Goal: Communication & Community: Answer question/provide support

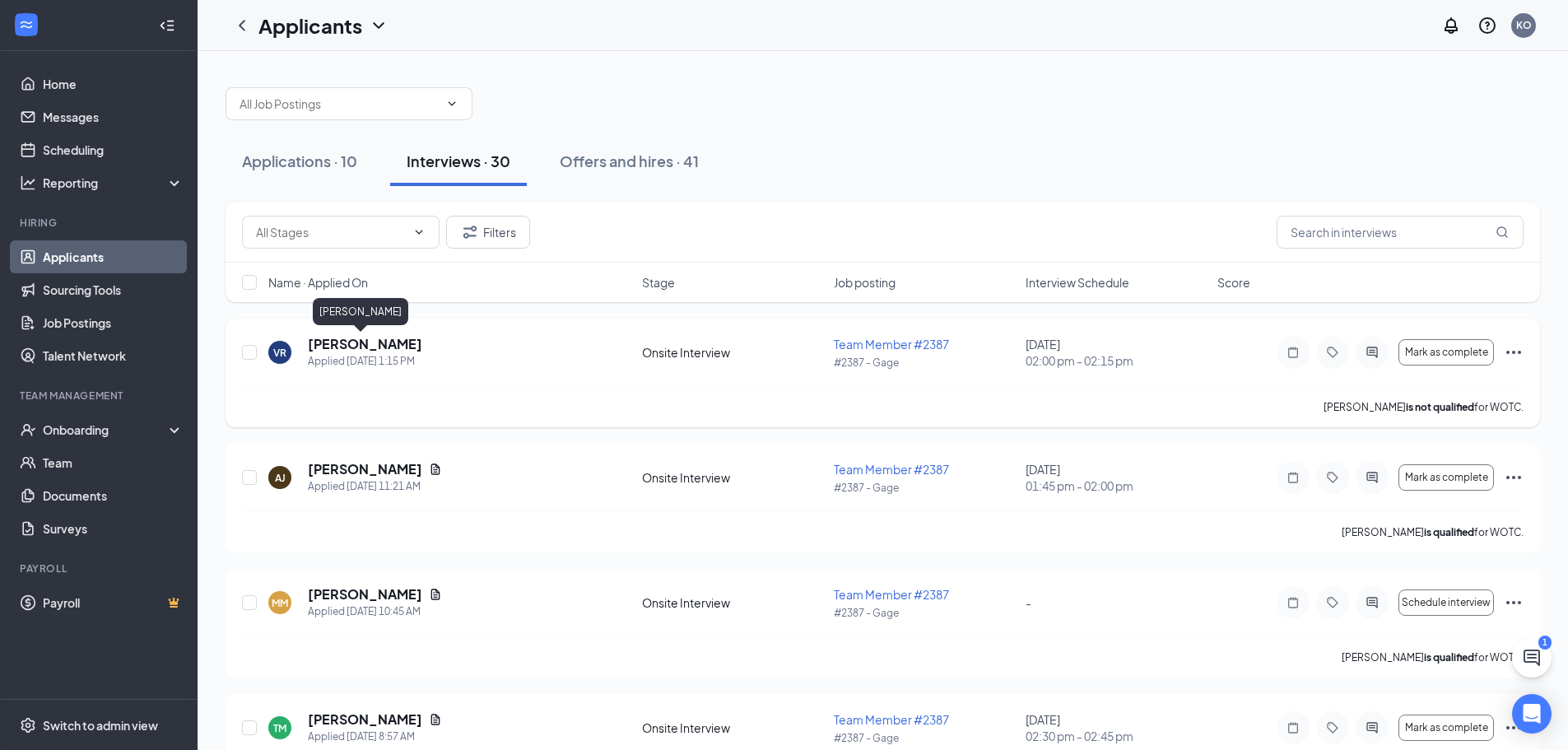
click at [339, 342] on h5 "[PERSON_NAME]" at bounding box center [365, 344] width 114 height 18
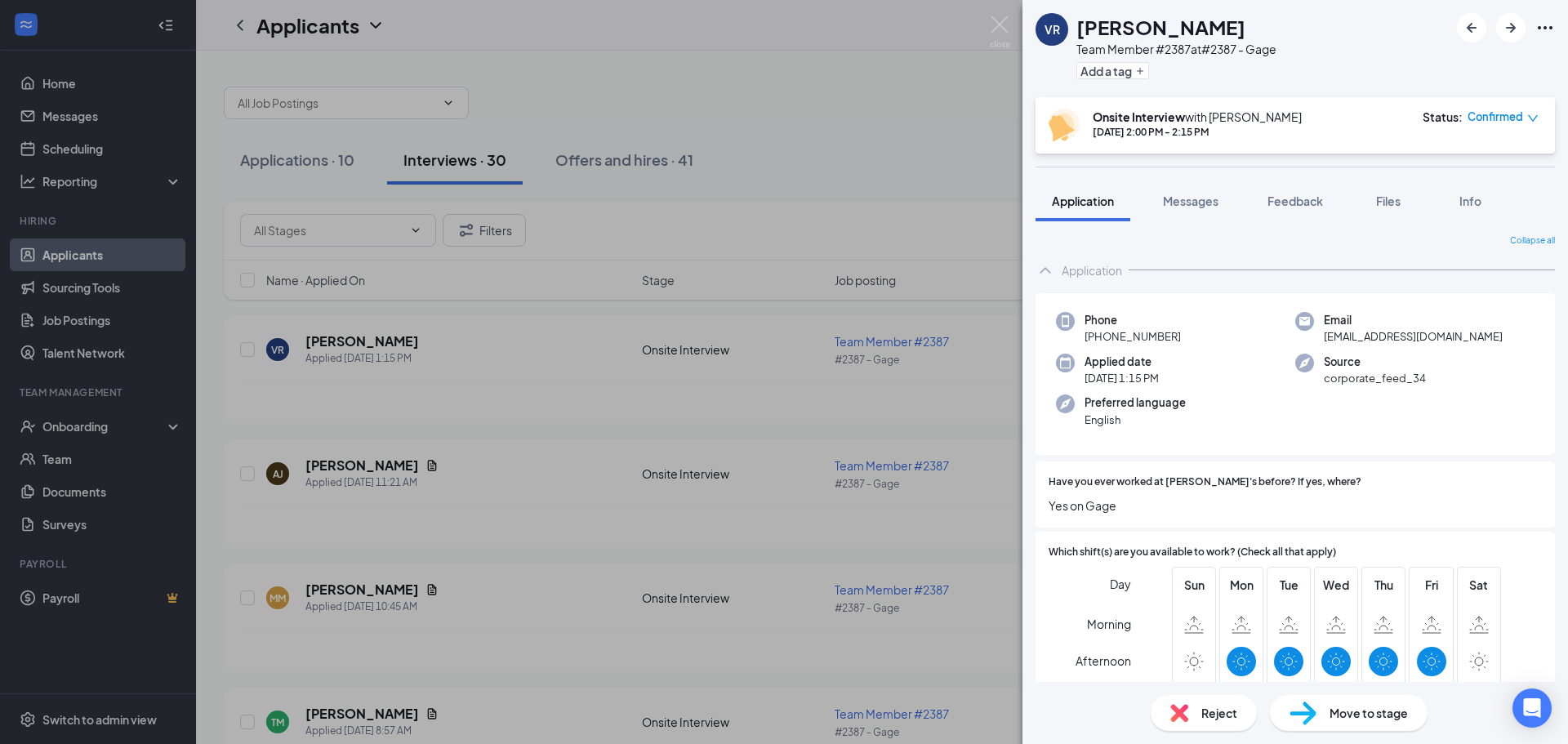
click at [848, 165] on div "[PERSON_NAME] Team Member #2387 at #2387 - Gage Add a tag Onsite Interview with…" at bounding box center [784, 372] width 1568 height 744
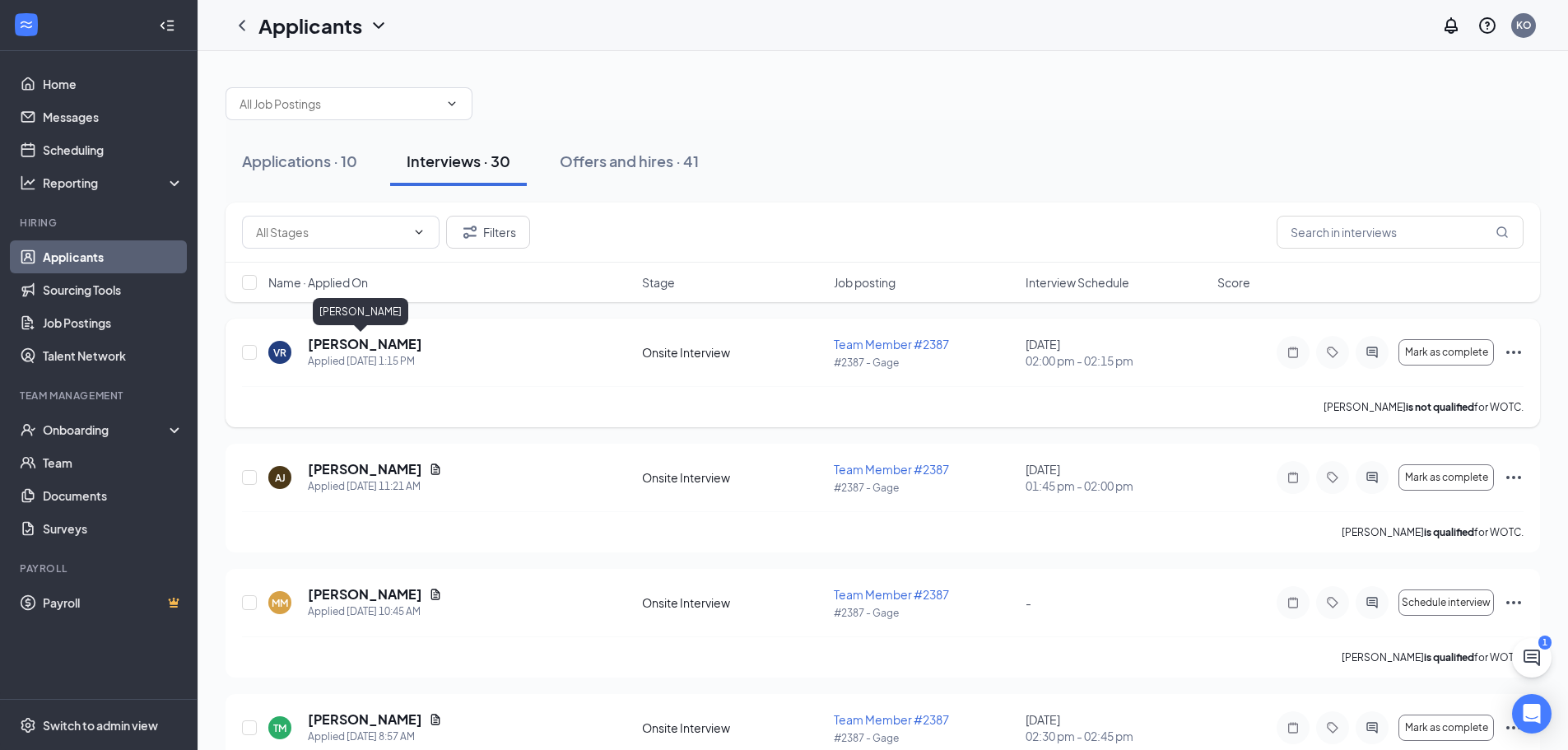
click at [352, 350] on h5 "[PERSON_NAME]" at bounding box center [365, 344] width 114 height 18
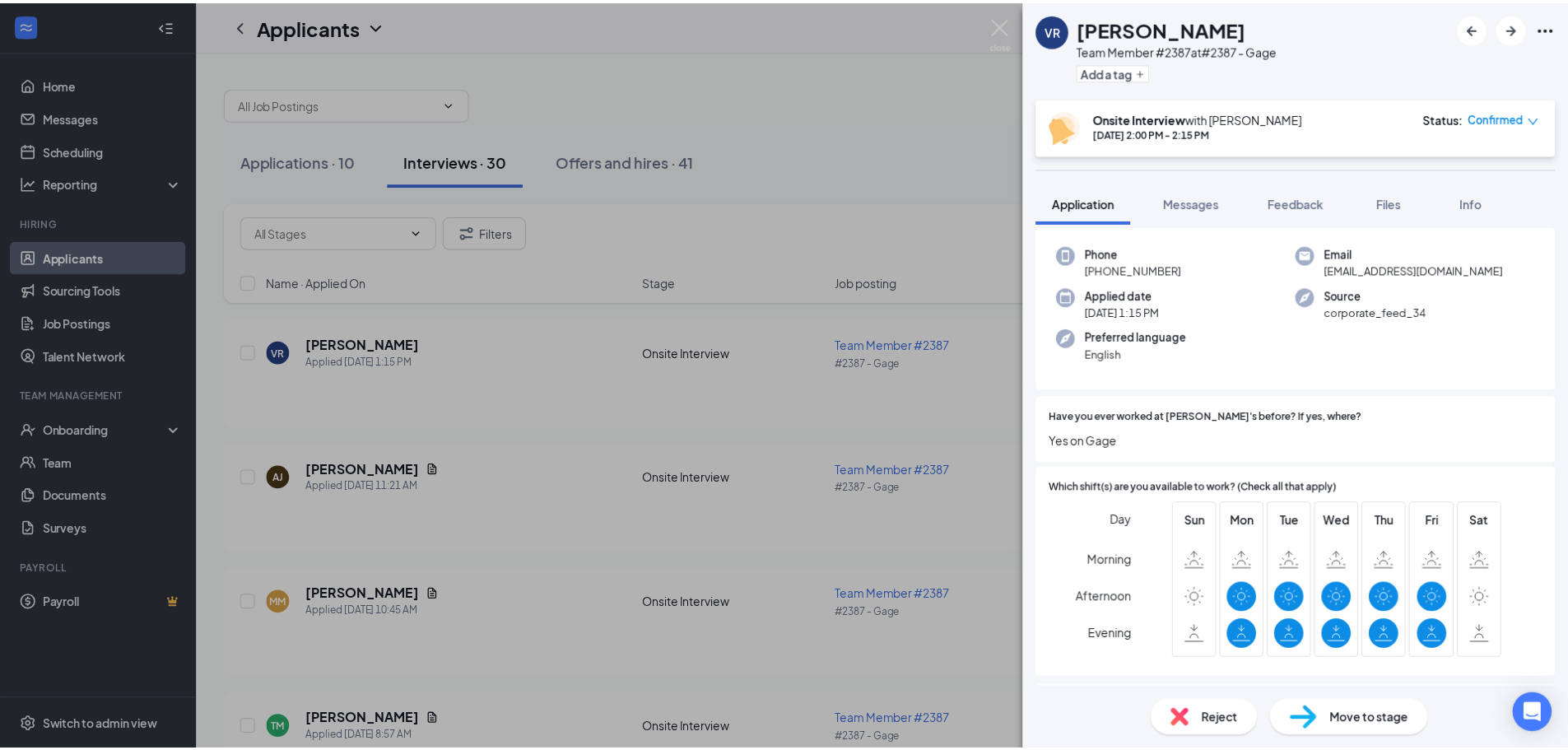
scroll to position [165, 0]
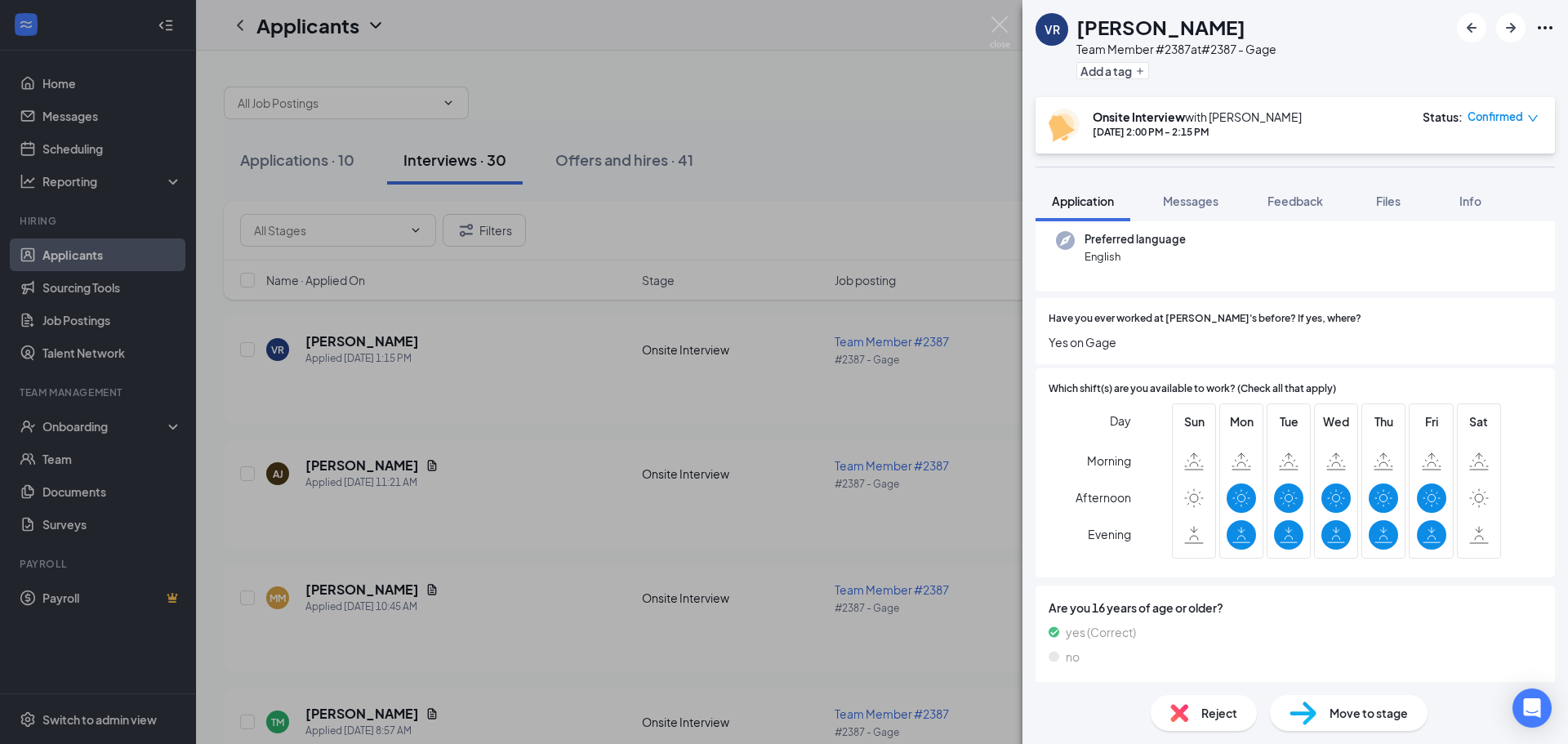
click at [749, 151] on div "[PERSON_NAME] Team Member #2387 at #2387 - Gage Add a tag Onsite Interview with…" at bounding box center [784, 372] width 1568 height 744
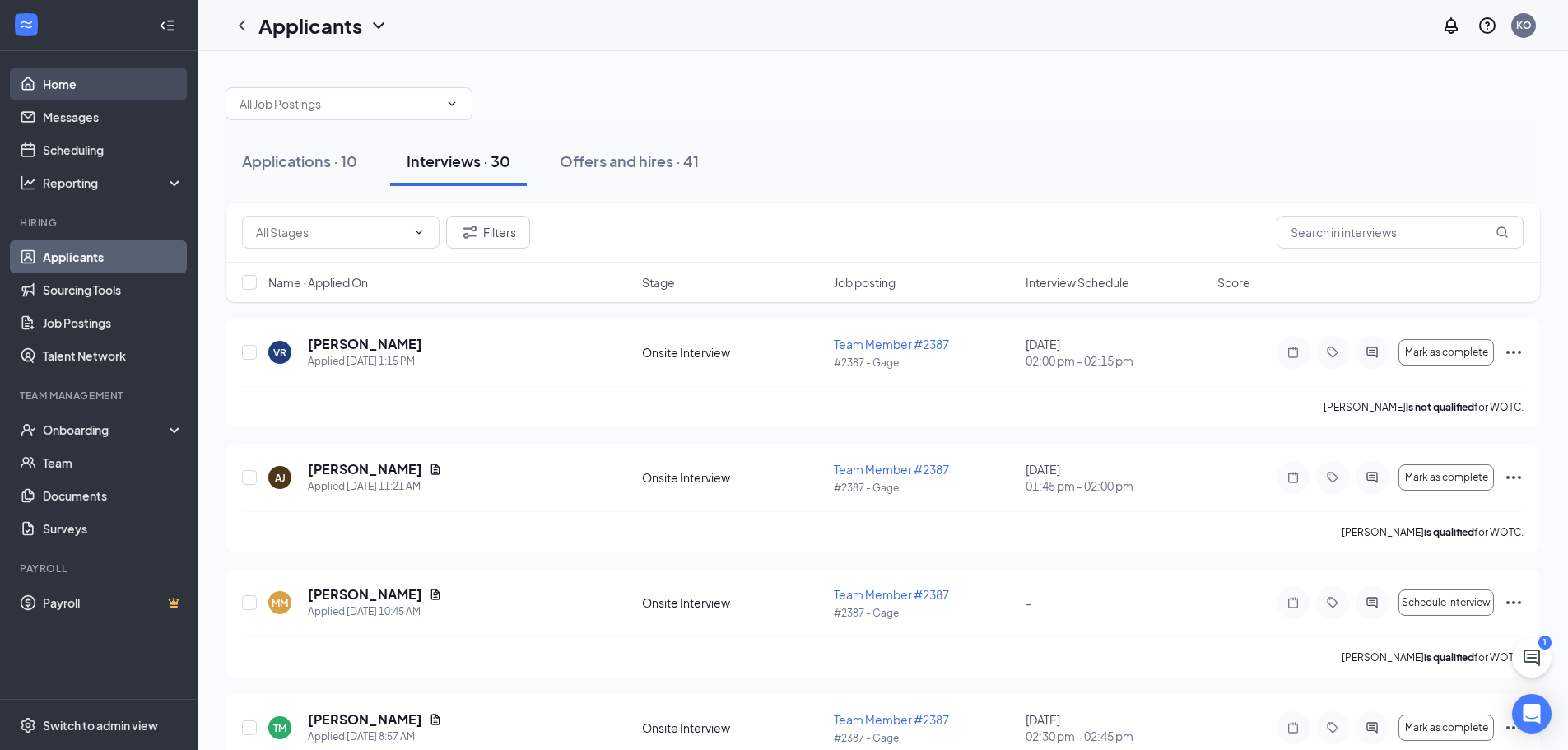
click at [103, 93] on link "Home" at bounding box center [113, 84] width 141 height 33
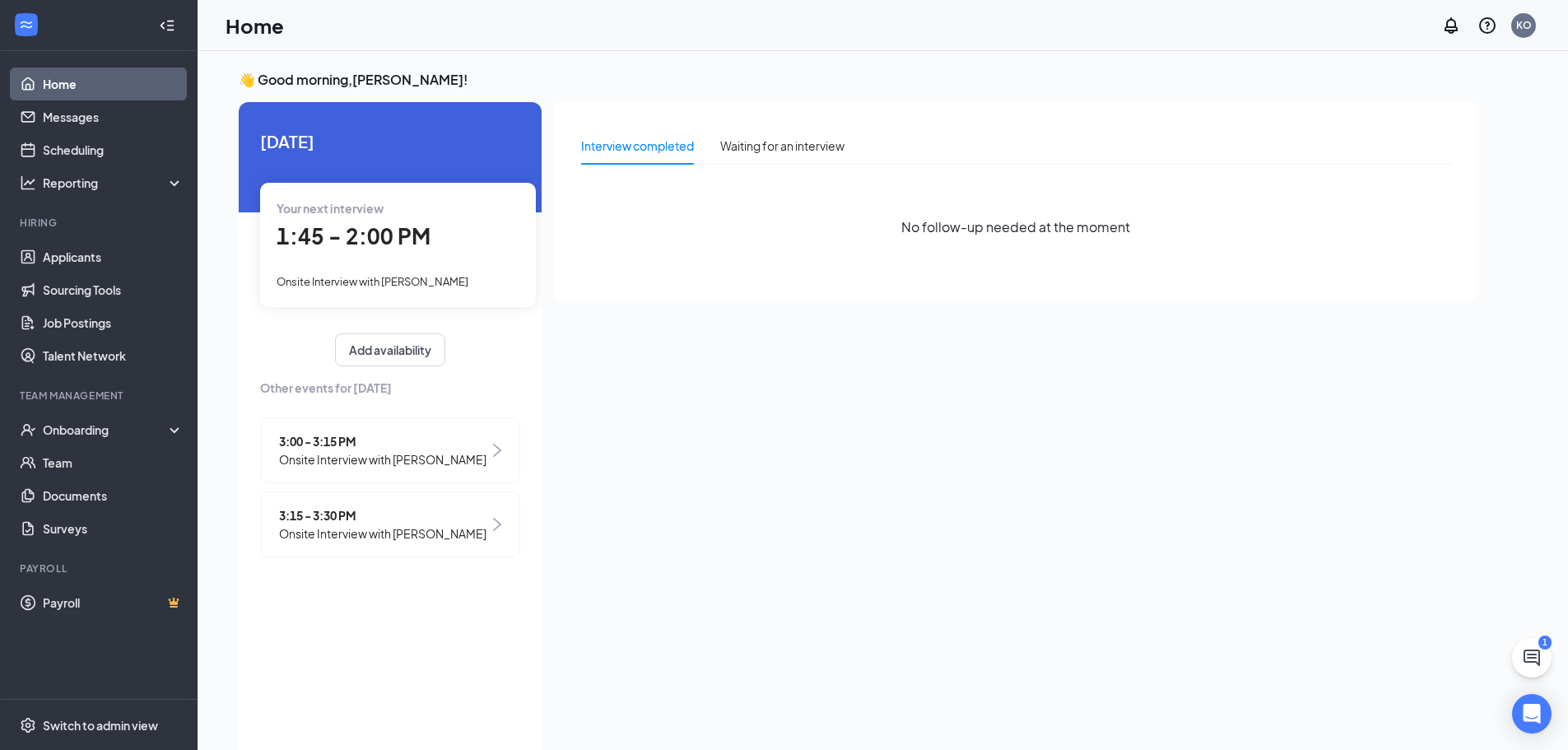
click at [663, 62] on div "👋 Good morning, [PERSON_NAME] ! [DATE] Your next interview 1:45 - 2:00 PM Onsit…" at bounding box center [882, 417] width 1371 height 734
click at [140, 261] on link "Applicants" at bounding box center [113, 257] width 141 height 33
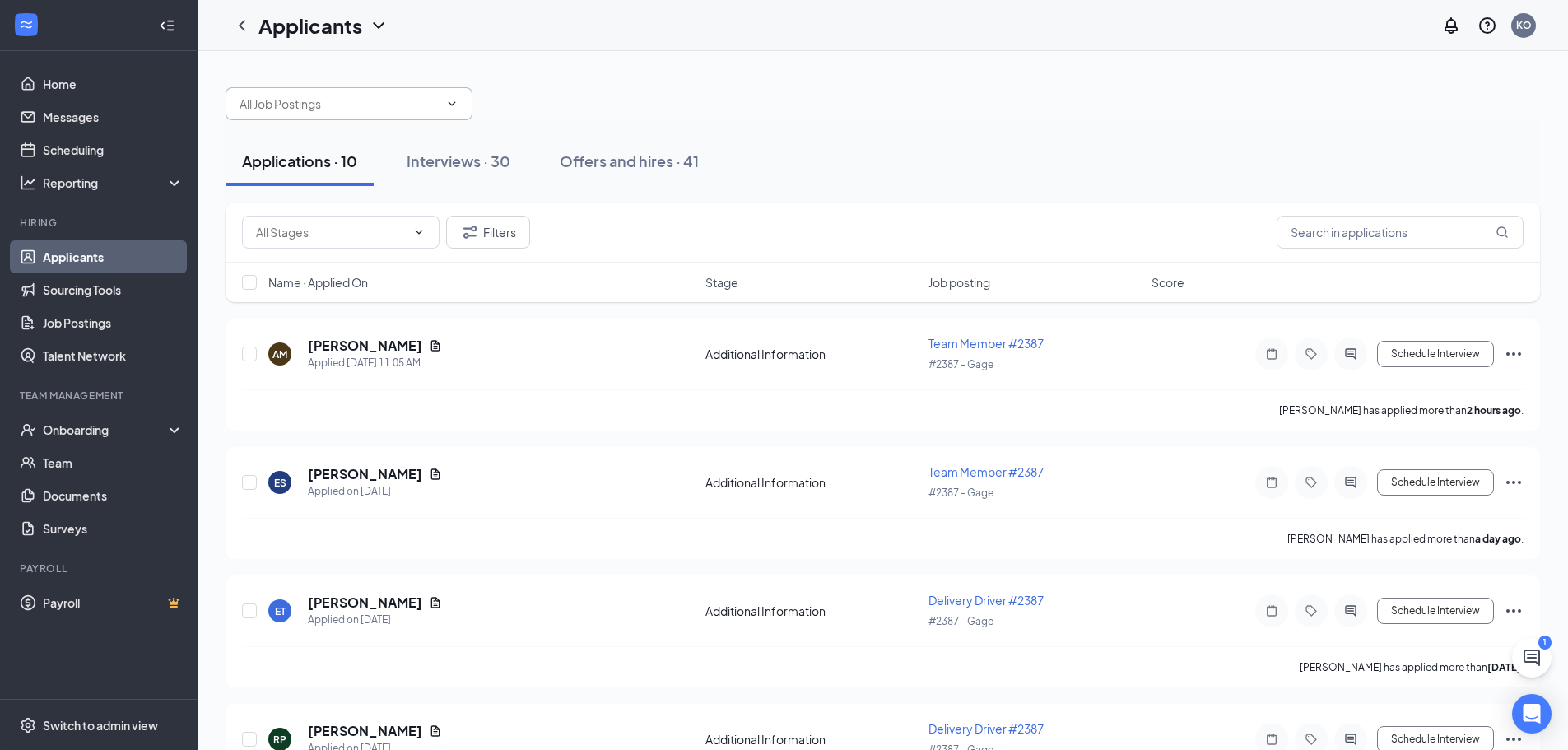
click at [411, 115] on span at bounding box center [348, 103] width 247 height 33
click at [384, 171] on div "Delivery Driver #2387 (#2387 - Gage)" at bounding box center [338, 179] width 199 height 18
type input "Delivery Driver #2387 (#2387 - Gage)"
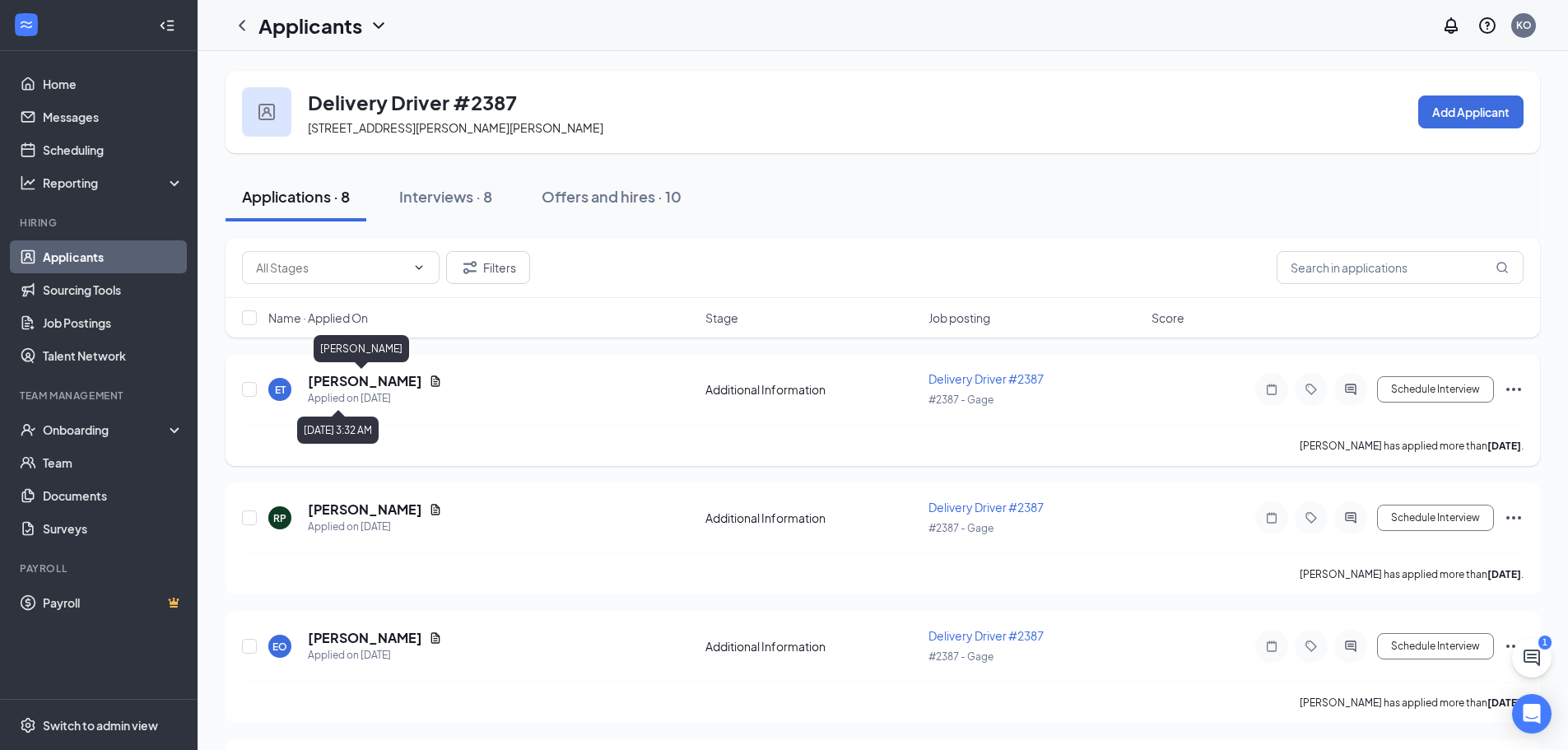
click at [370, 390] on div "Applied on [DATE]" at bounding box center [375, 398] width 134 height 16
click at [375, 383] on h5 "[PERSON_NAME]" at bounding box center [365, 381] width 114 height 18
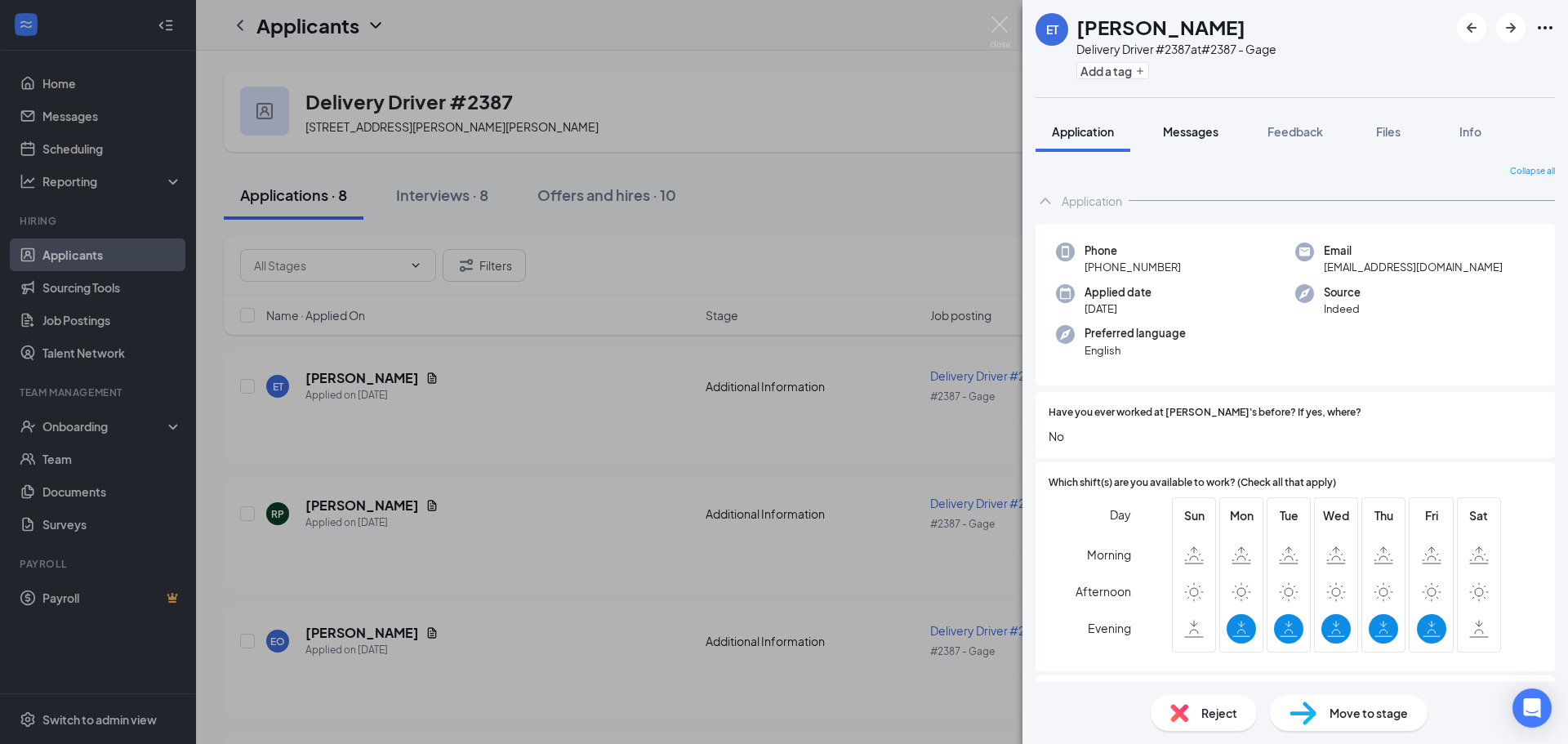
click at [1224, 140] on button "Messages" at bounding box center [1189, 131] width 88 height 41
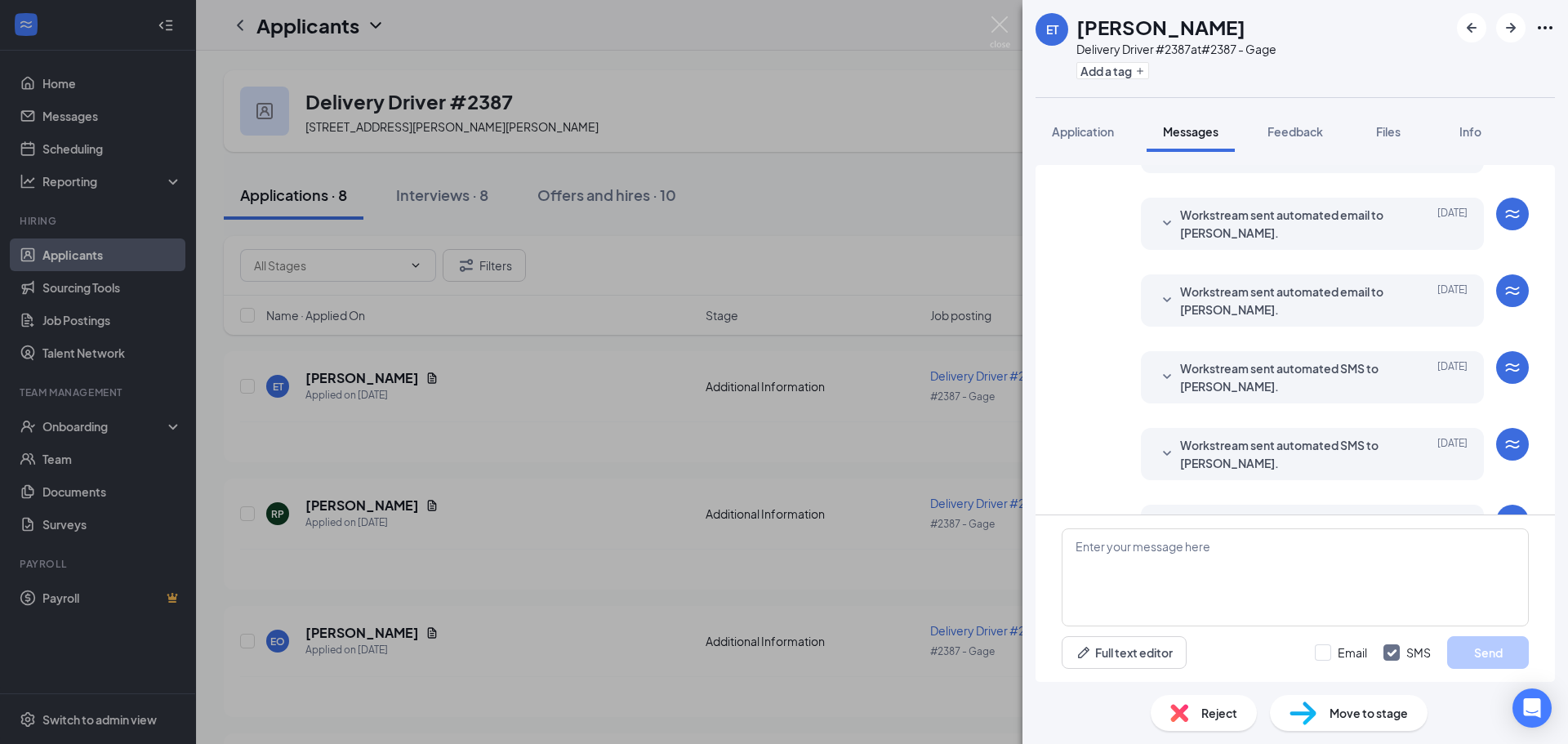
scroll to position [158, 0]
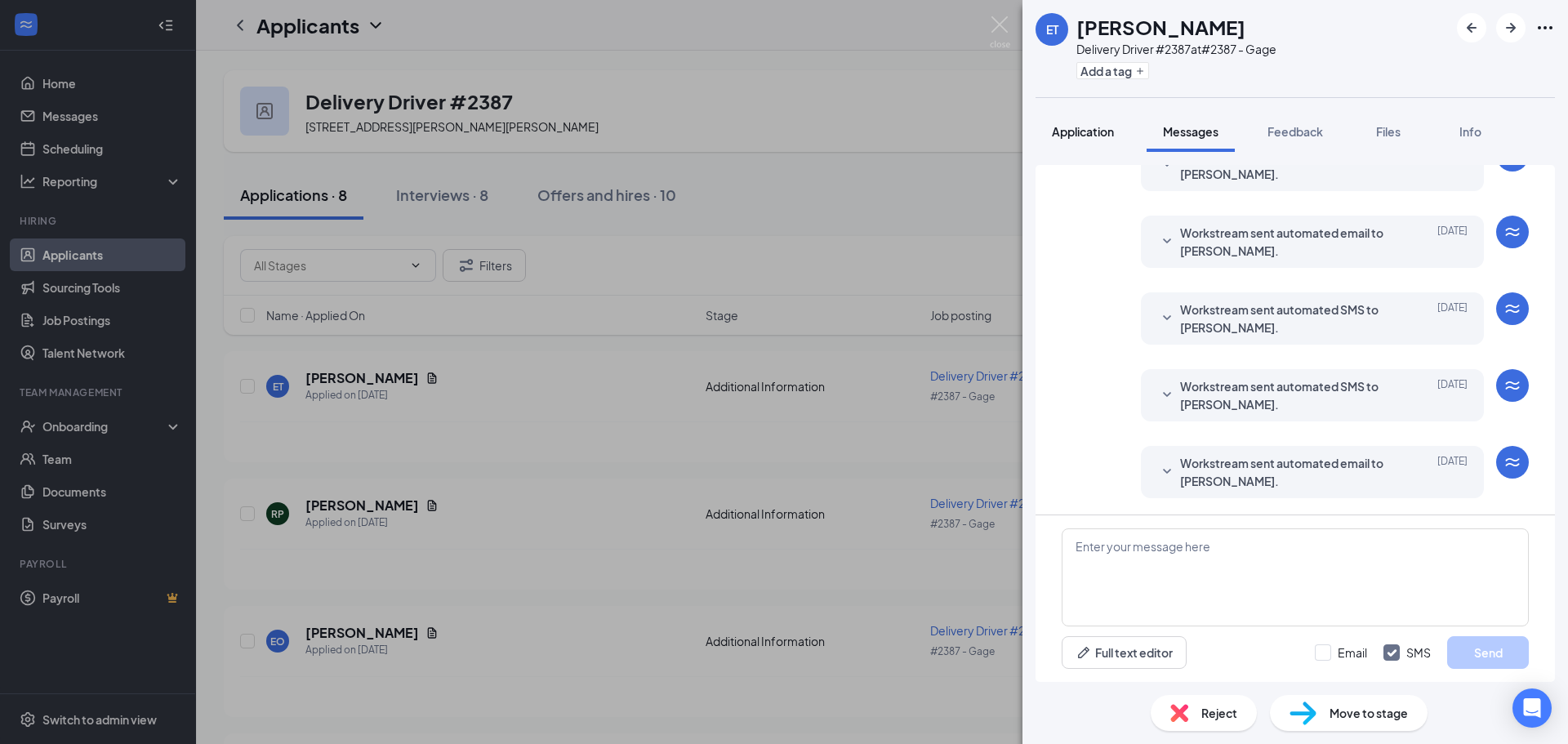
click at [1104, 140] on button "Application" at bounding box center [1083, 131] width 95 height 41
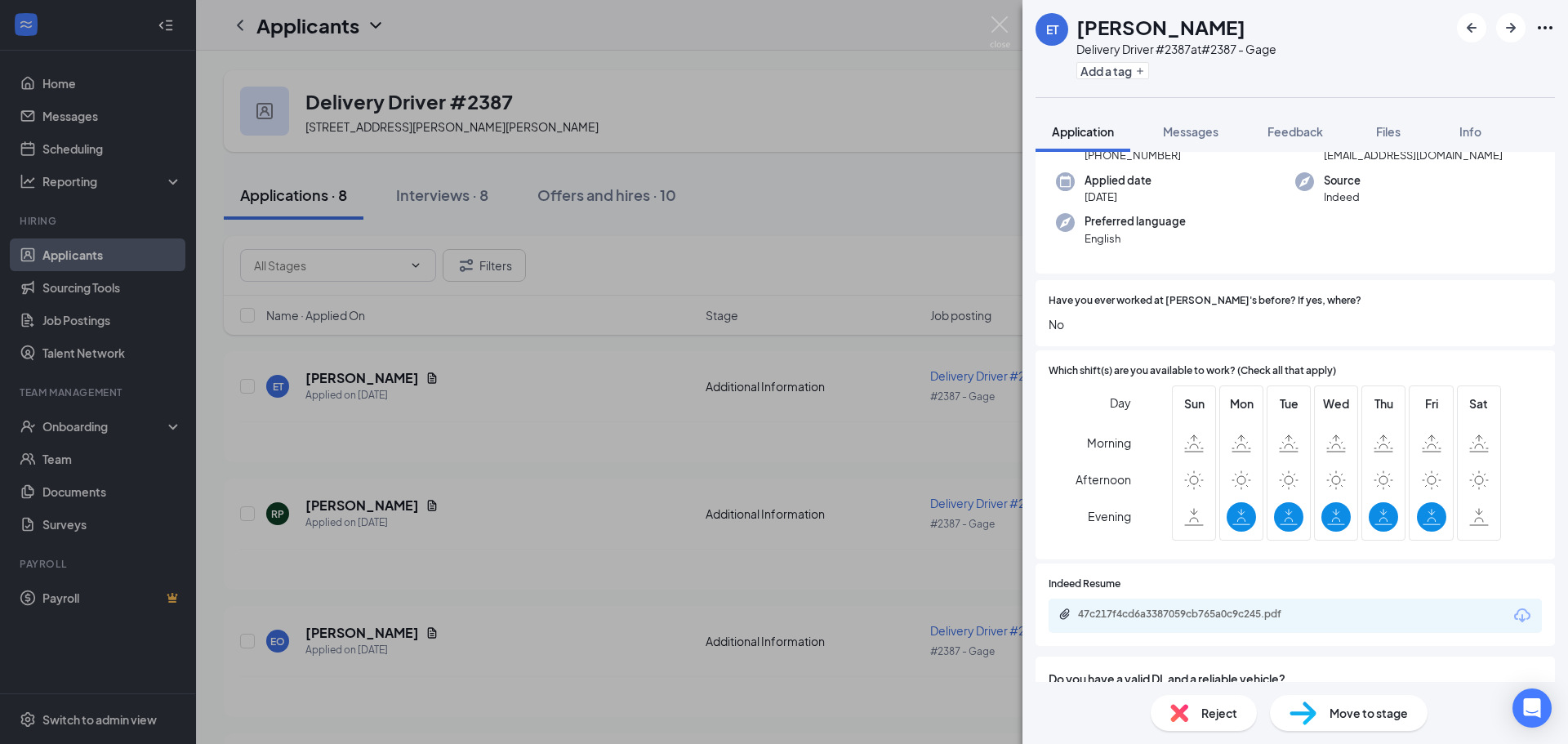
scroll to position [245, 0]
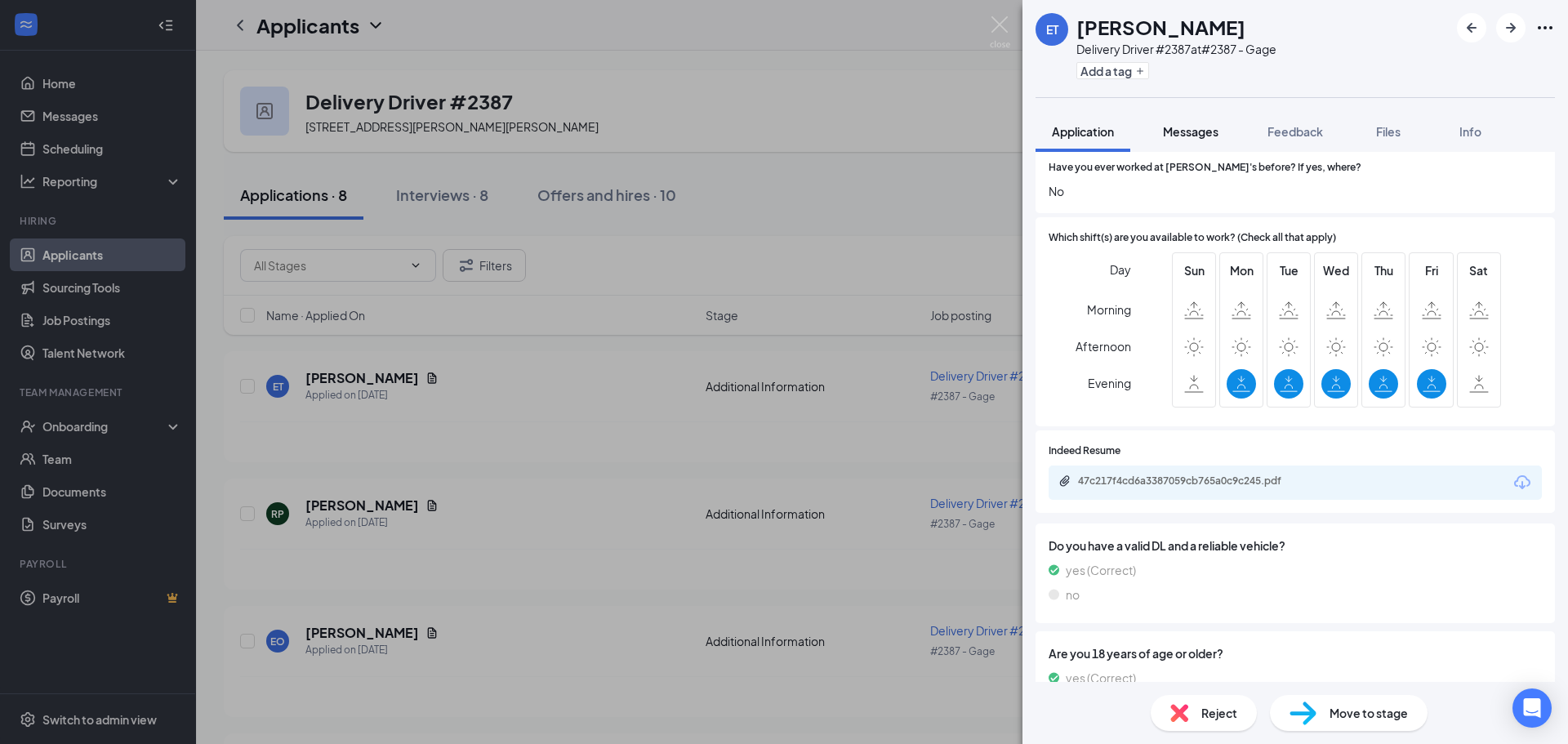
click at [1161, 140] on button "Messages" at bounding box center [1189, 131] width 88 height 41
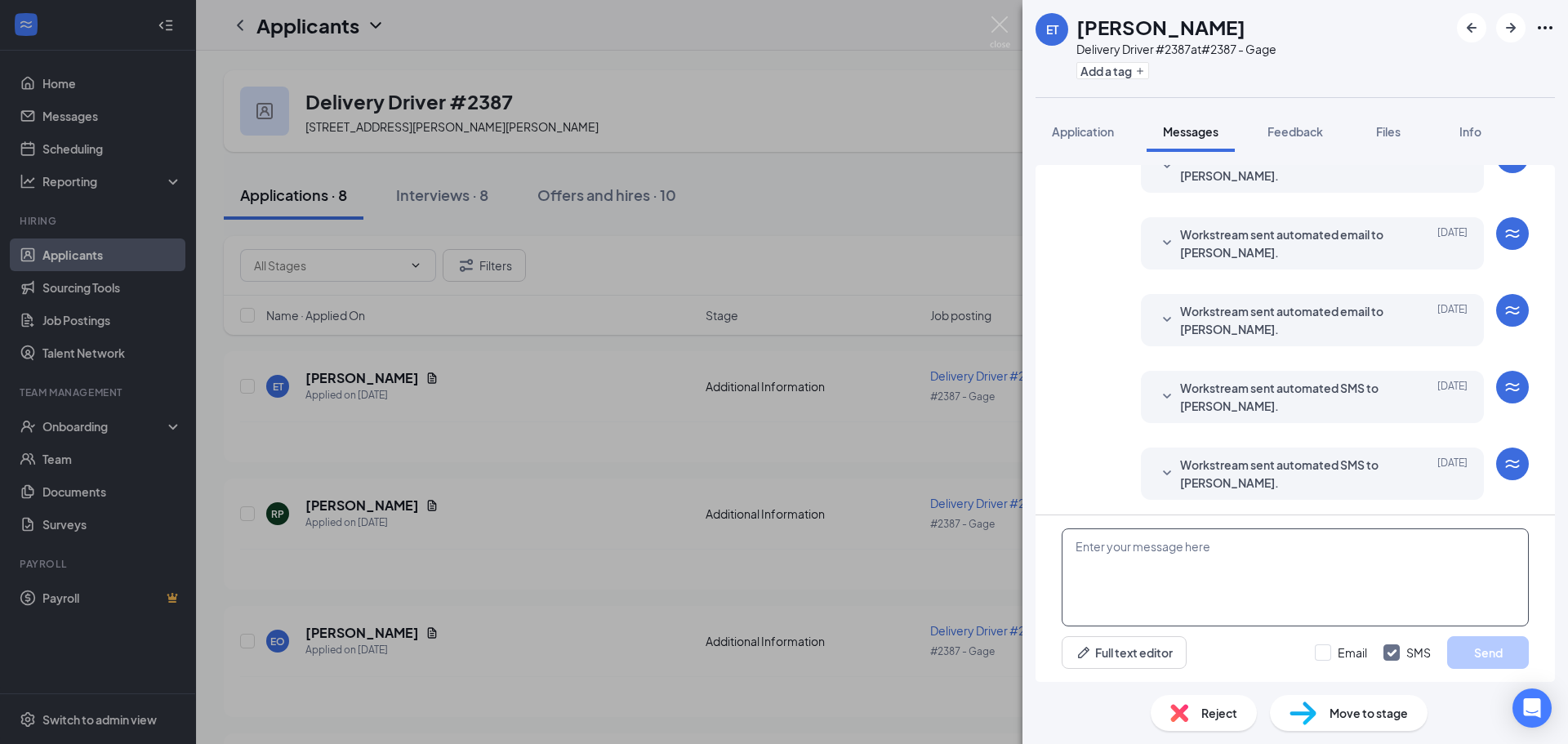
scroll to position [158, 0]
click at [1140, 537] on textarea at bounding box center [1295, 577] width 467 height 98
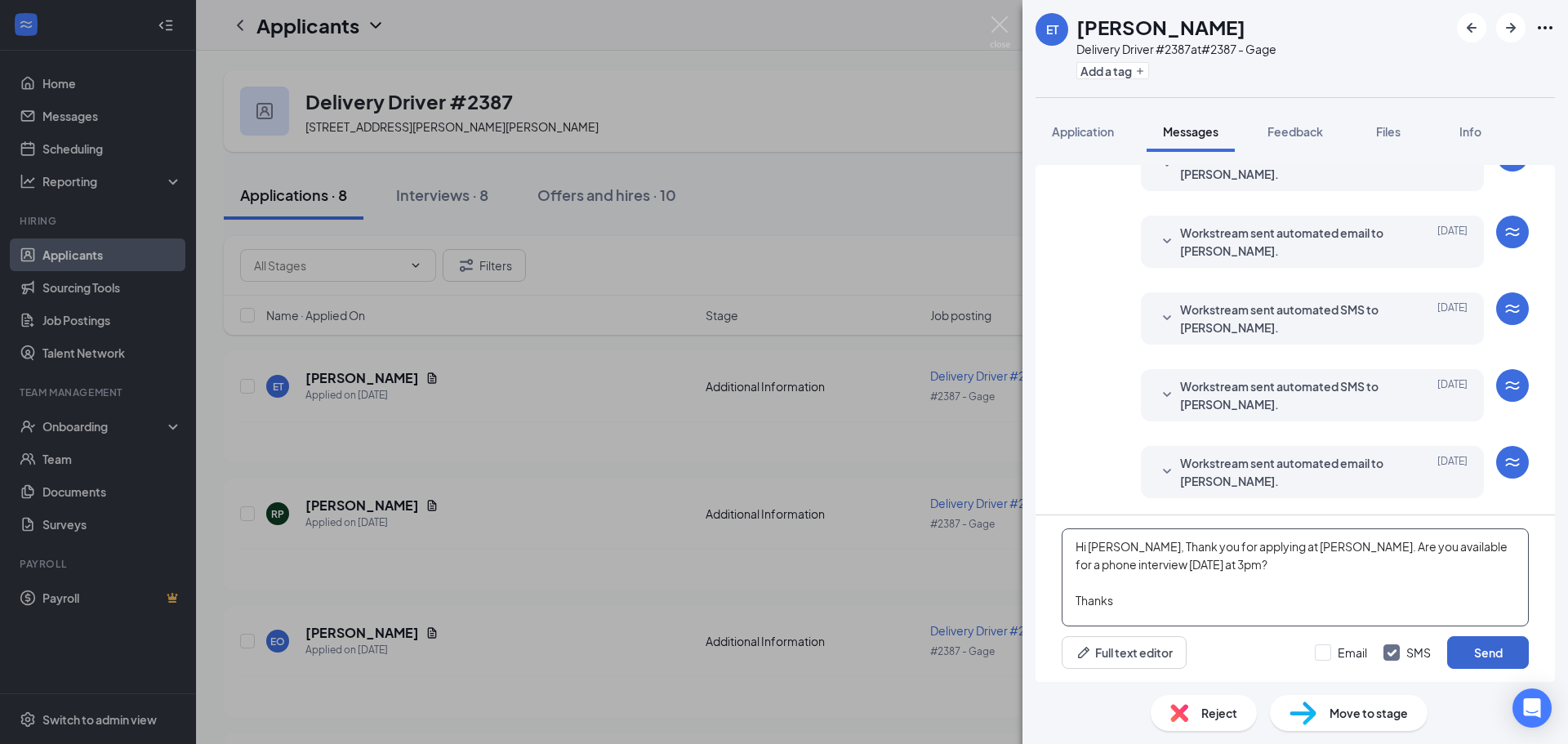
type textarea "Hi [PERSON_NAME], Thank you for applying at [PERSON_NAME]. Are you available fo…"
click at [1491, 662] on button "Send" at bounding box center [1488, 652] width 81 height 33
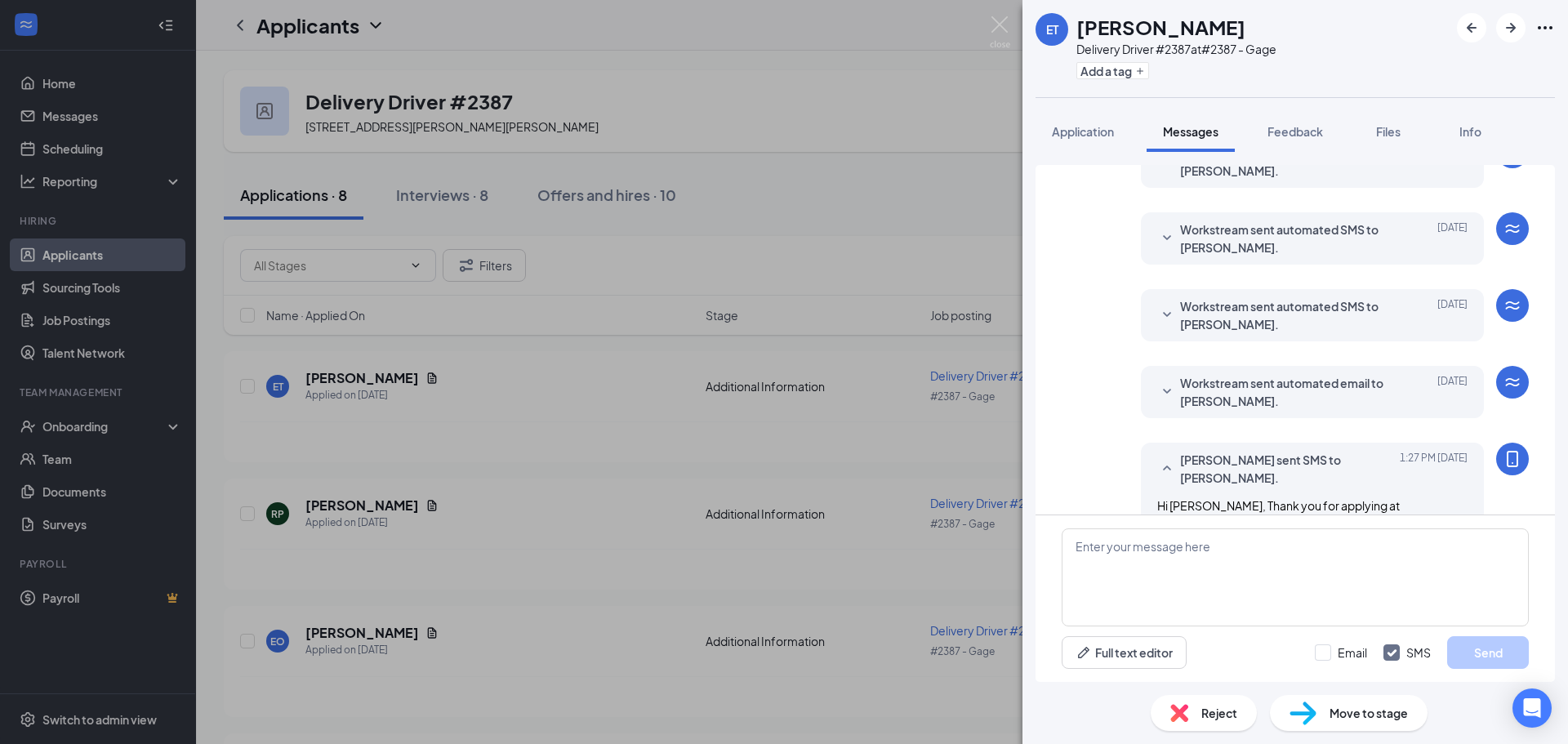
scroll to position [317, 0]
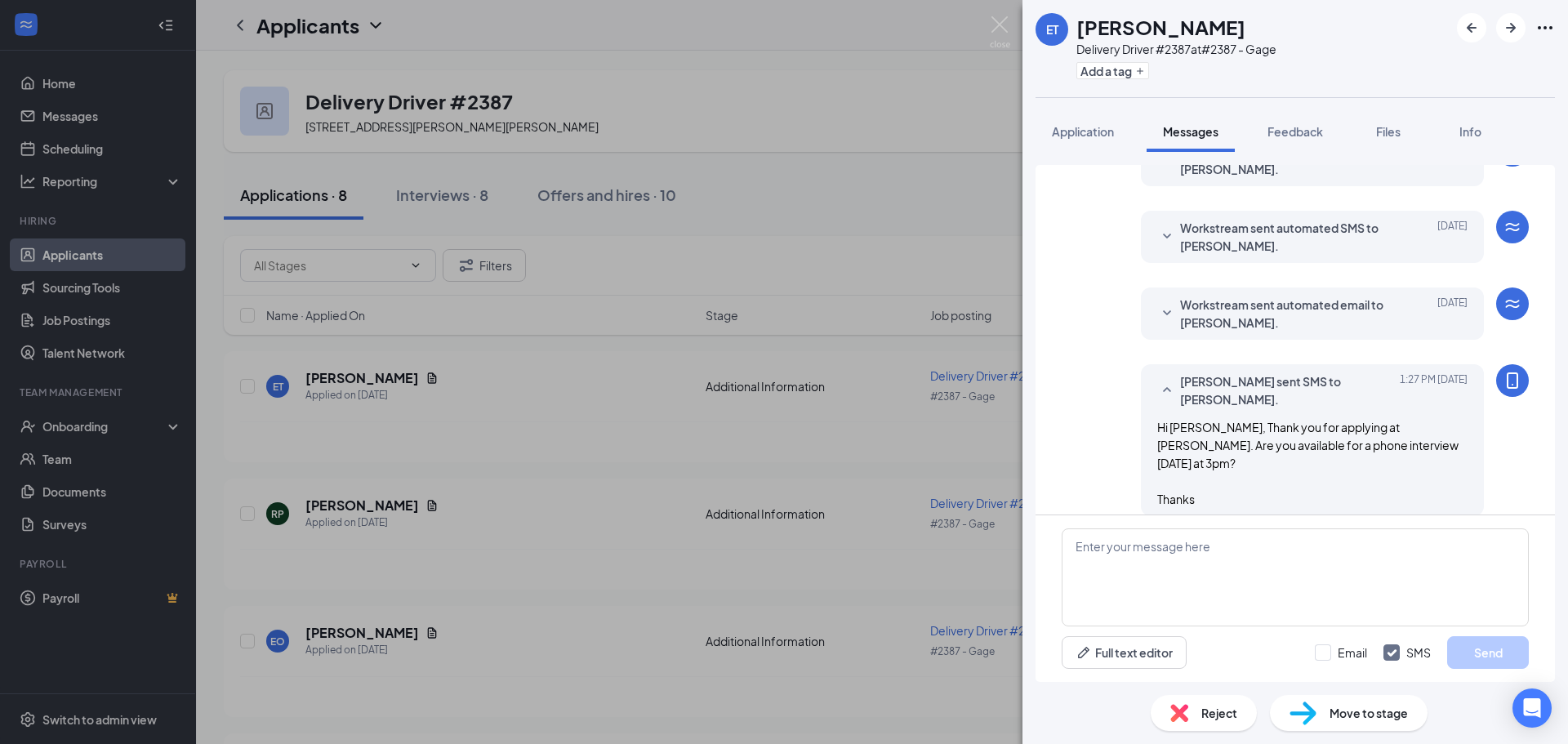
click at [925, 159] on div "ET [PERSON_NAME] Delivery Driver #2387 at #2387 - Gage Add a tag Application Me…" at bounding box center [784, 372] width 1568 height 744
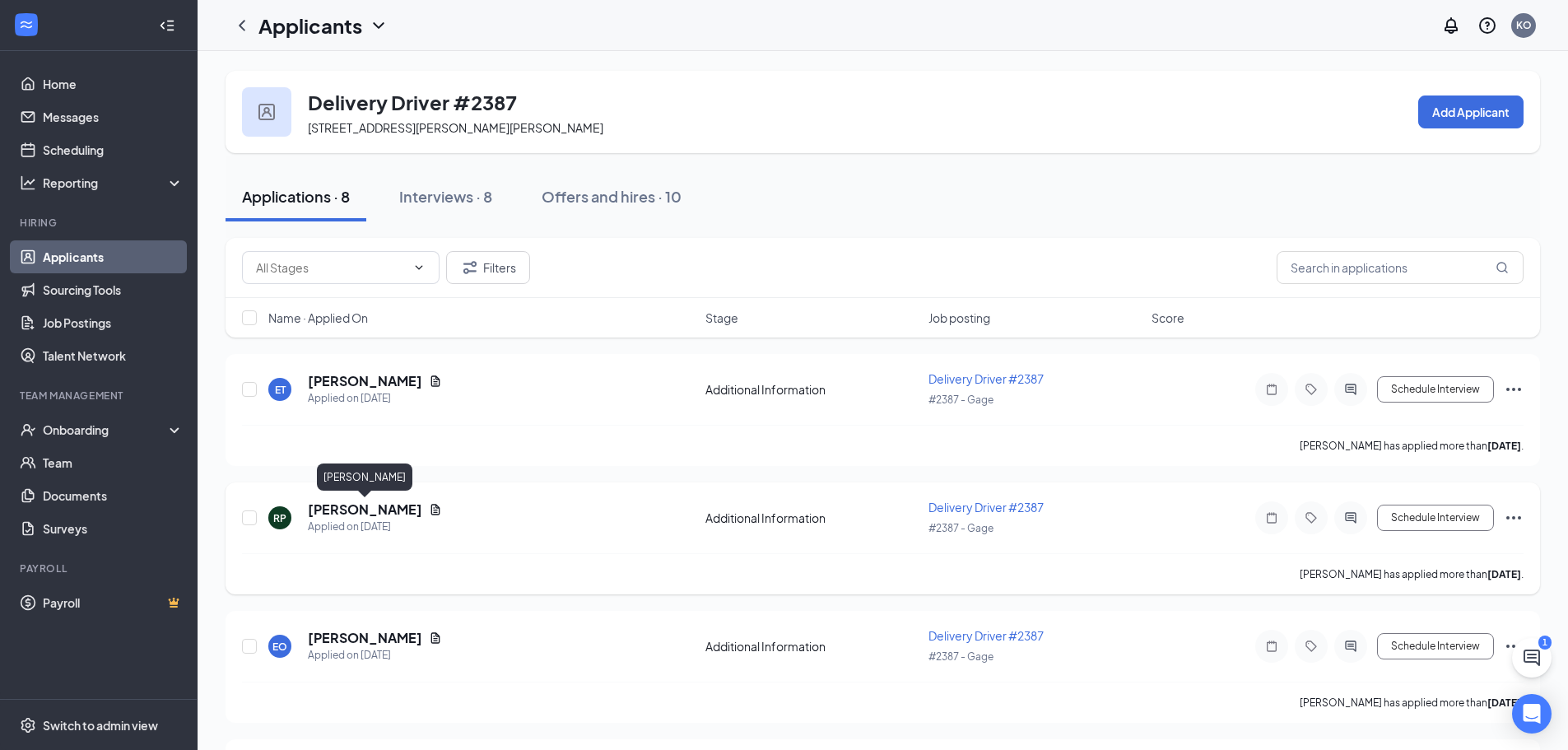
click at [377, 501] on h5 "[PERSON_NAME]" at bounding box center [365, 510] width 114 height 18
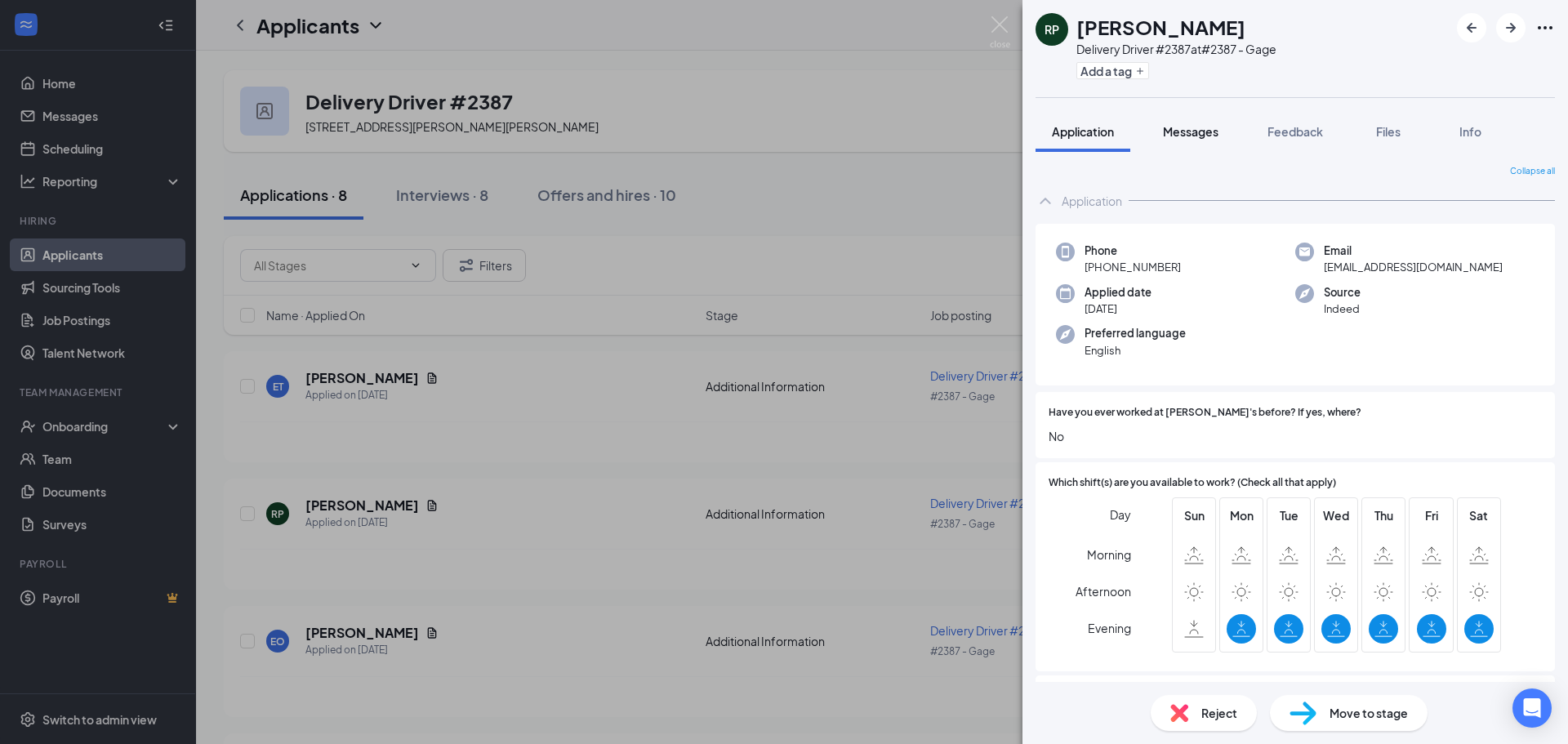
click at [1208, 134] on span "Messages" at bounding box center [1190, 132] width 56 height 15
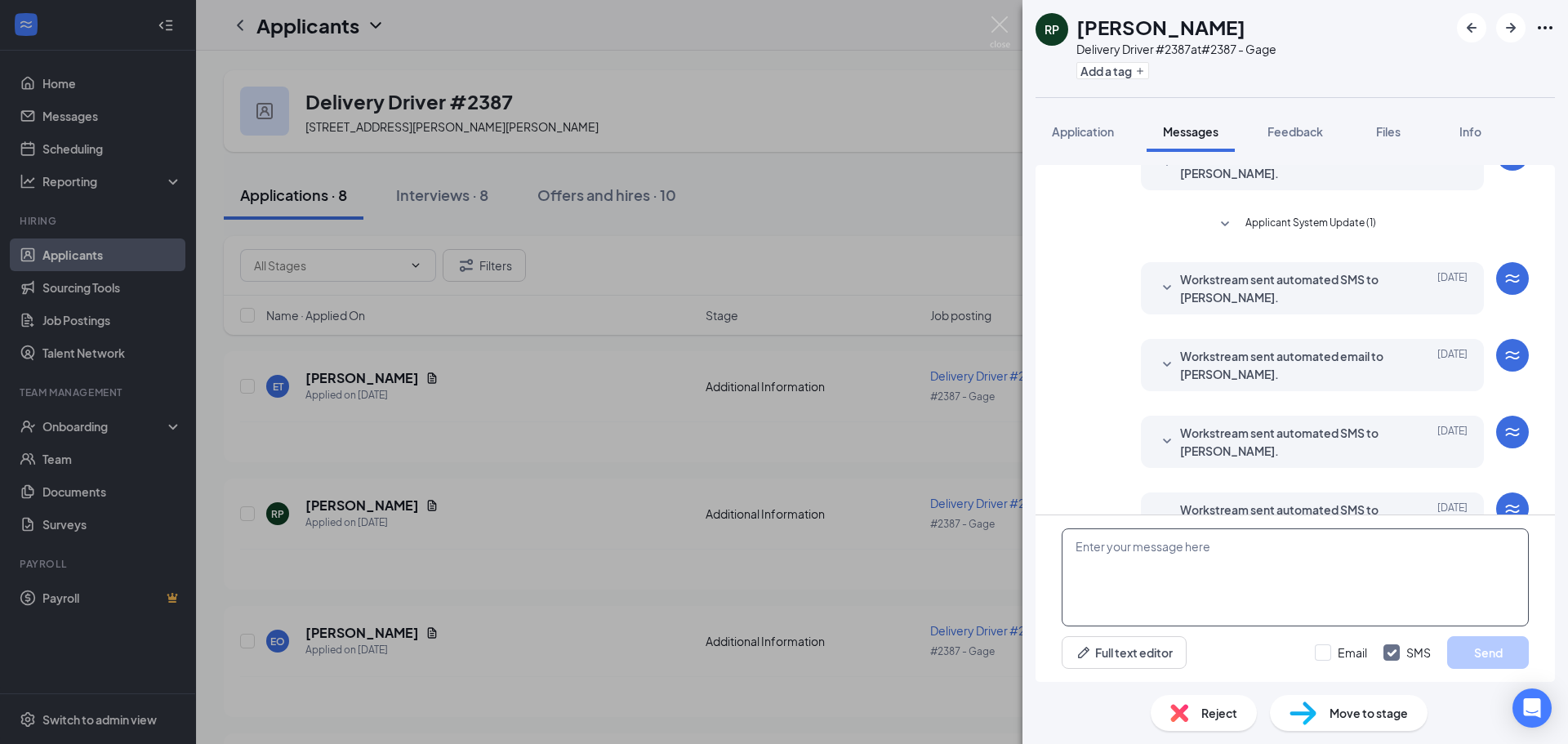
scroll to position [205, 0]
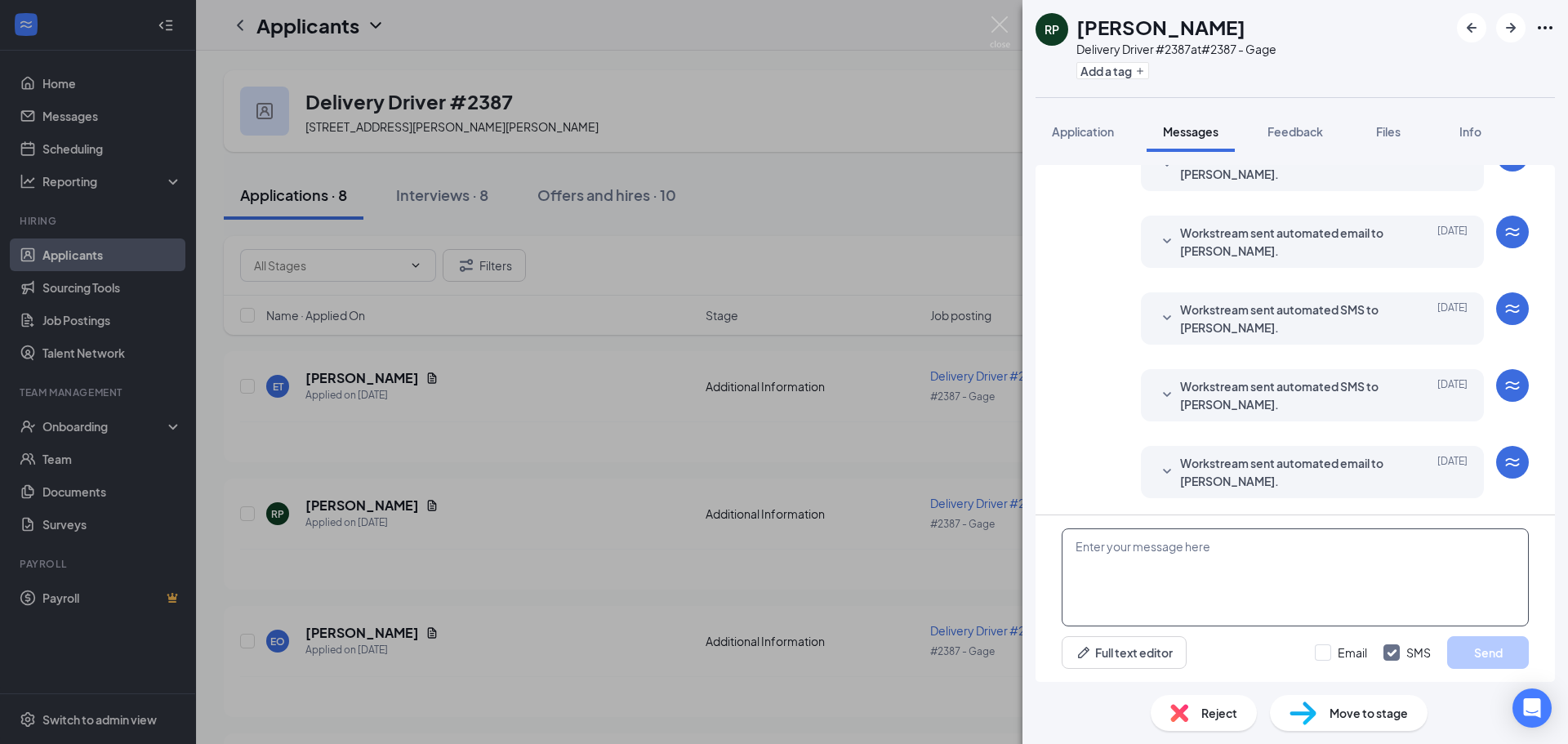
click at [1179, 607] on textarea at bounding box center [1295, 577] width 467 height 98
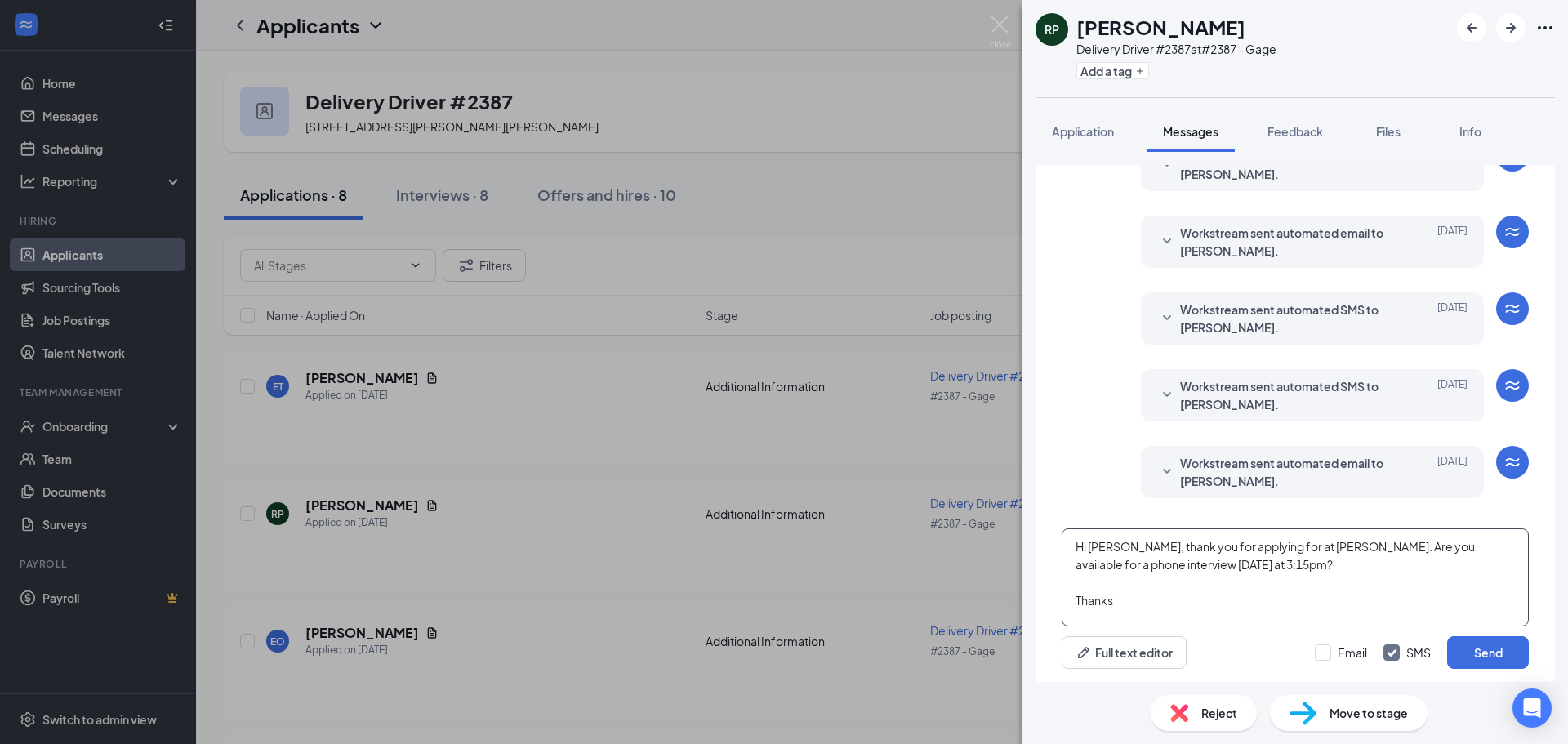
type textarea "Hi [PERSON_NAME], thank you for applying for at [PERSON_NAME]. Are you availabl…"
click at [1432, 638] on div "Email SMS Send" at bounding box center [1421, 652] width 214 height 33
click at [1461, 640] on button "Send" at bounding box center [1488, 652] width 81 height 33
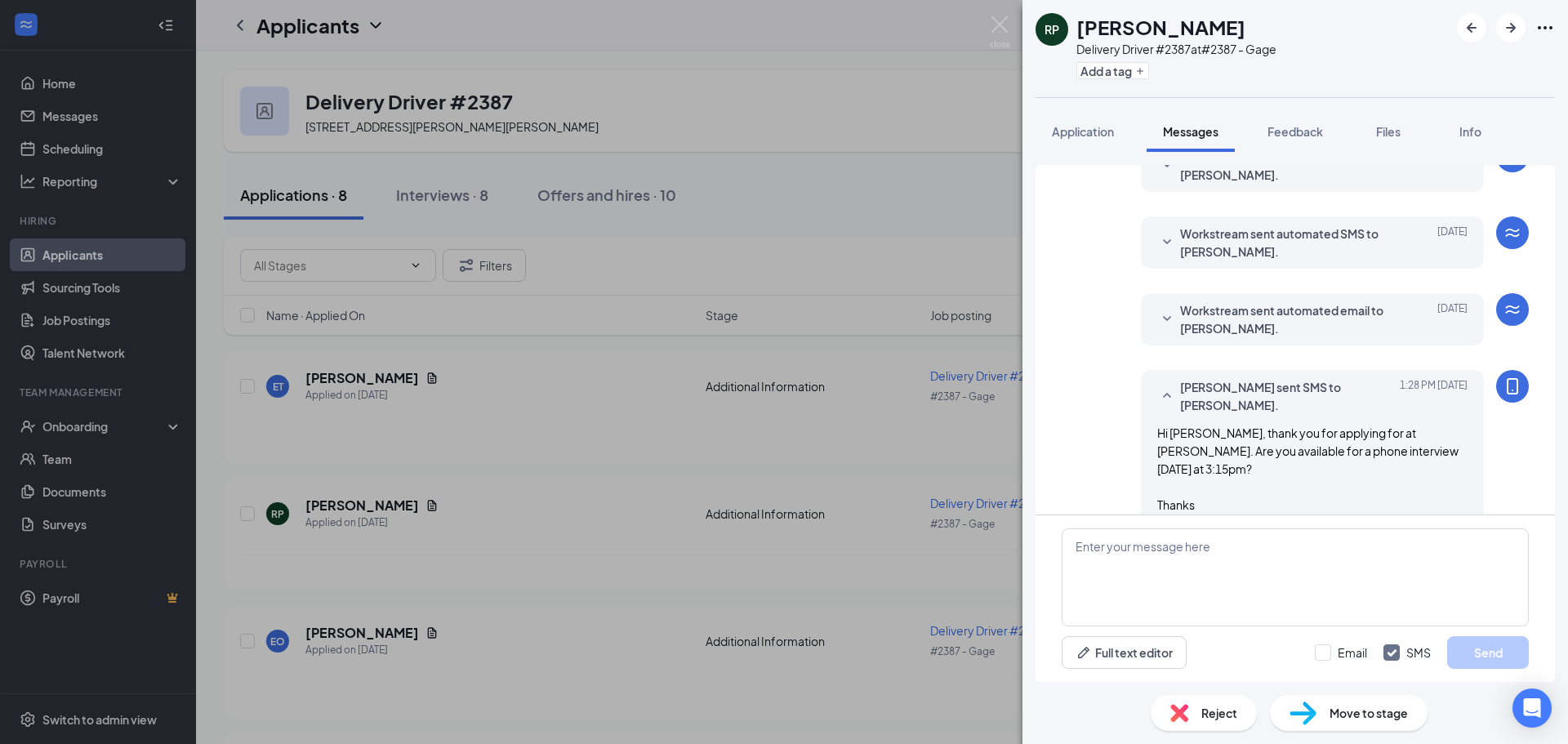
scroll to position [364, 0]
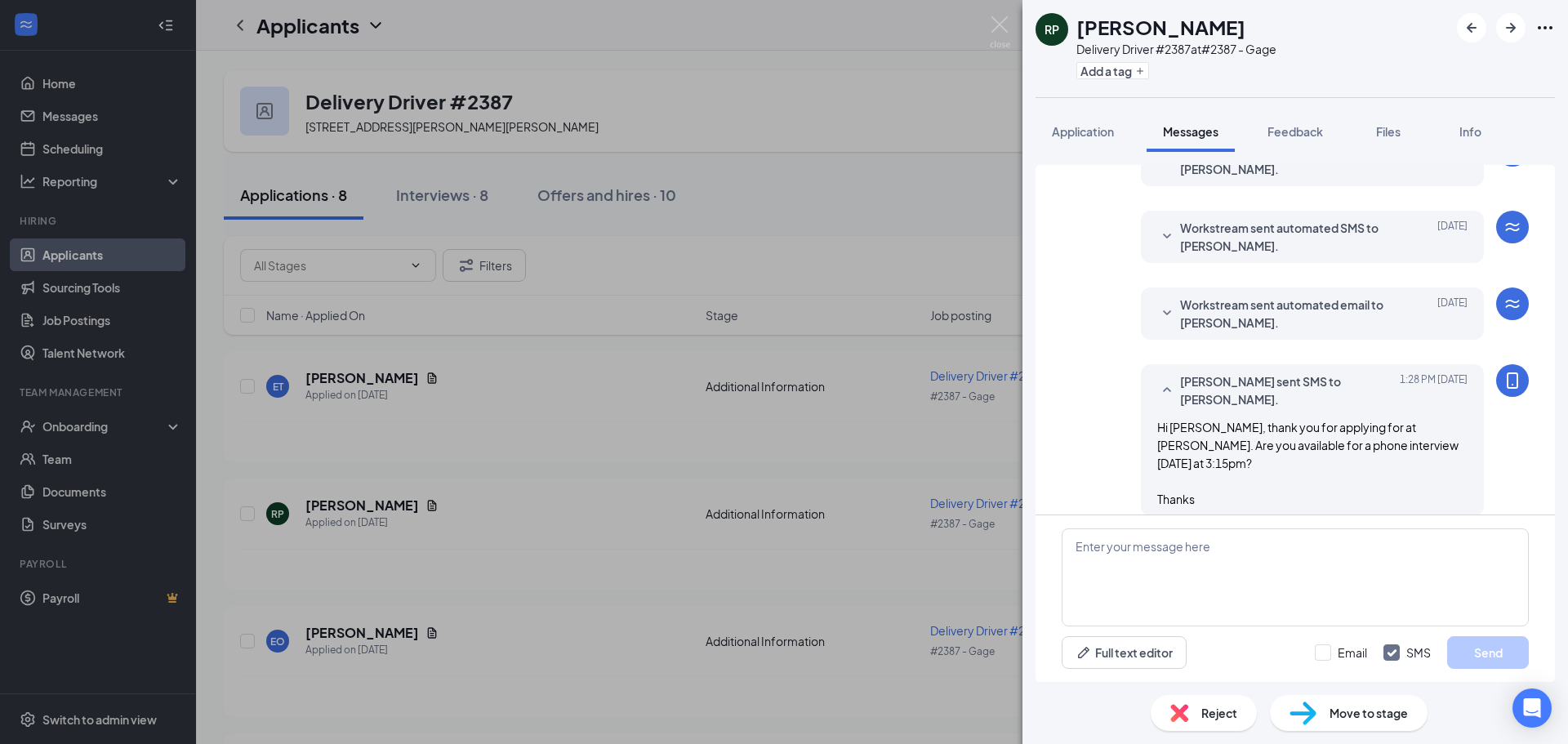
click at [991, 75] on div "RP [PERSON_NAME] Delivery Driver #2387 at #2387 - Gage Add a tag Application Me…" at bounding box center [784, 372] width 1568 height 744
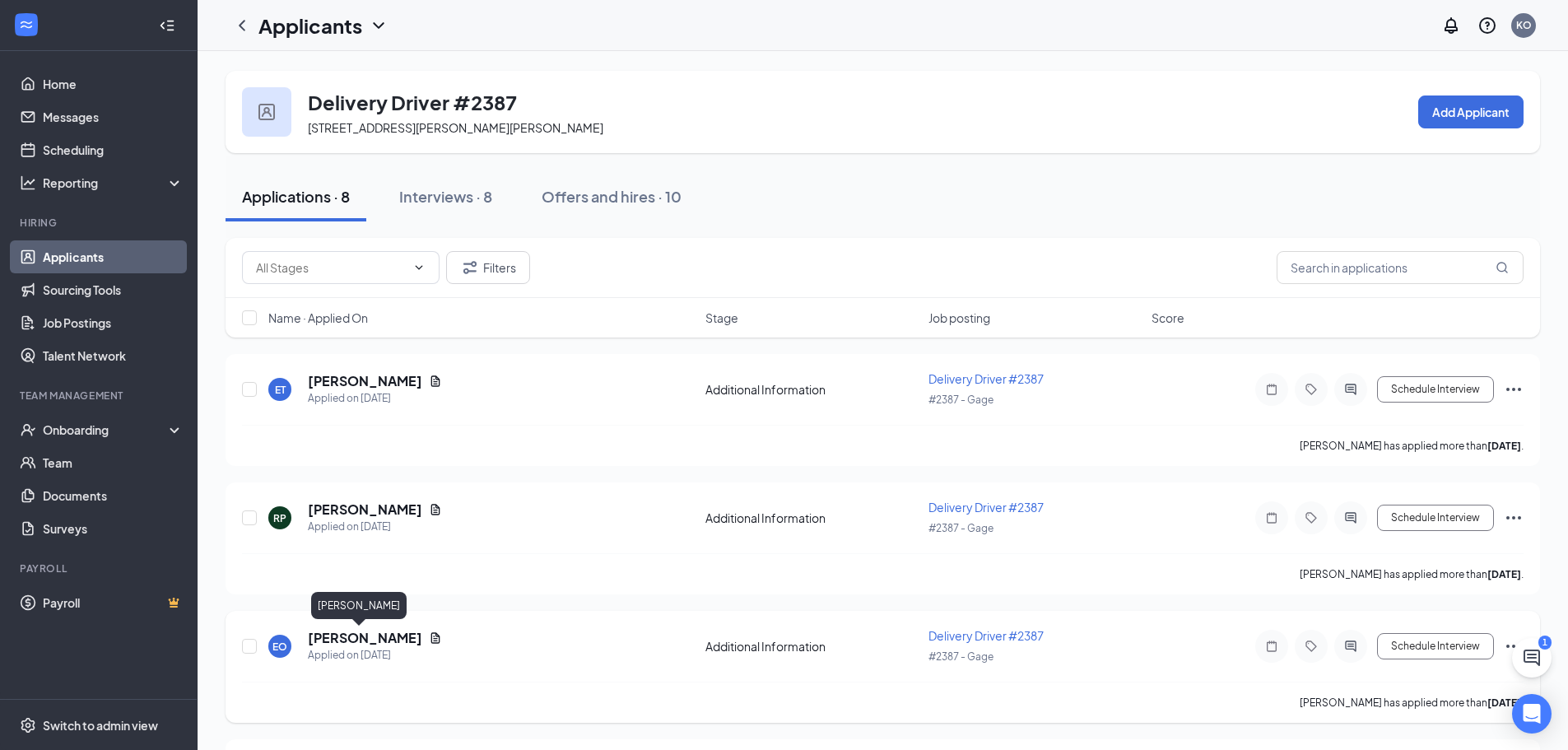
click at [341, 637] on h5 "[PERSON_NAME]" at bounding box center [365, 637] width 114 height 18
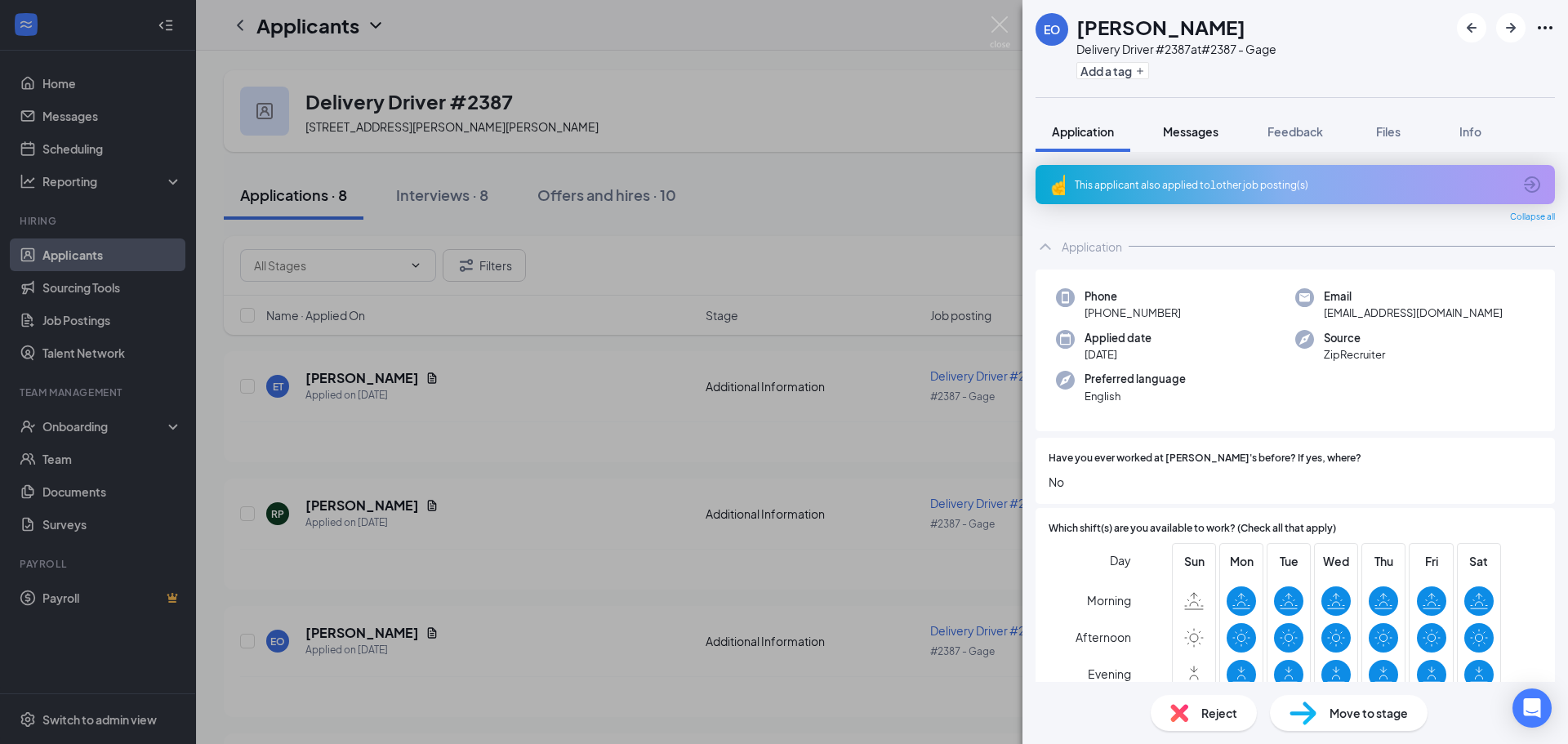
click at [1199, 147] on button "Messages" at bounding box center [1189, 131] width 88 height 41
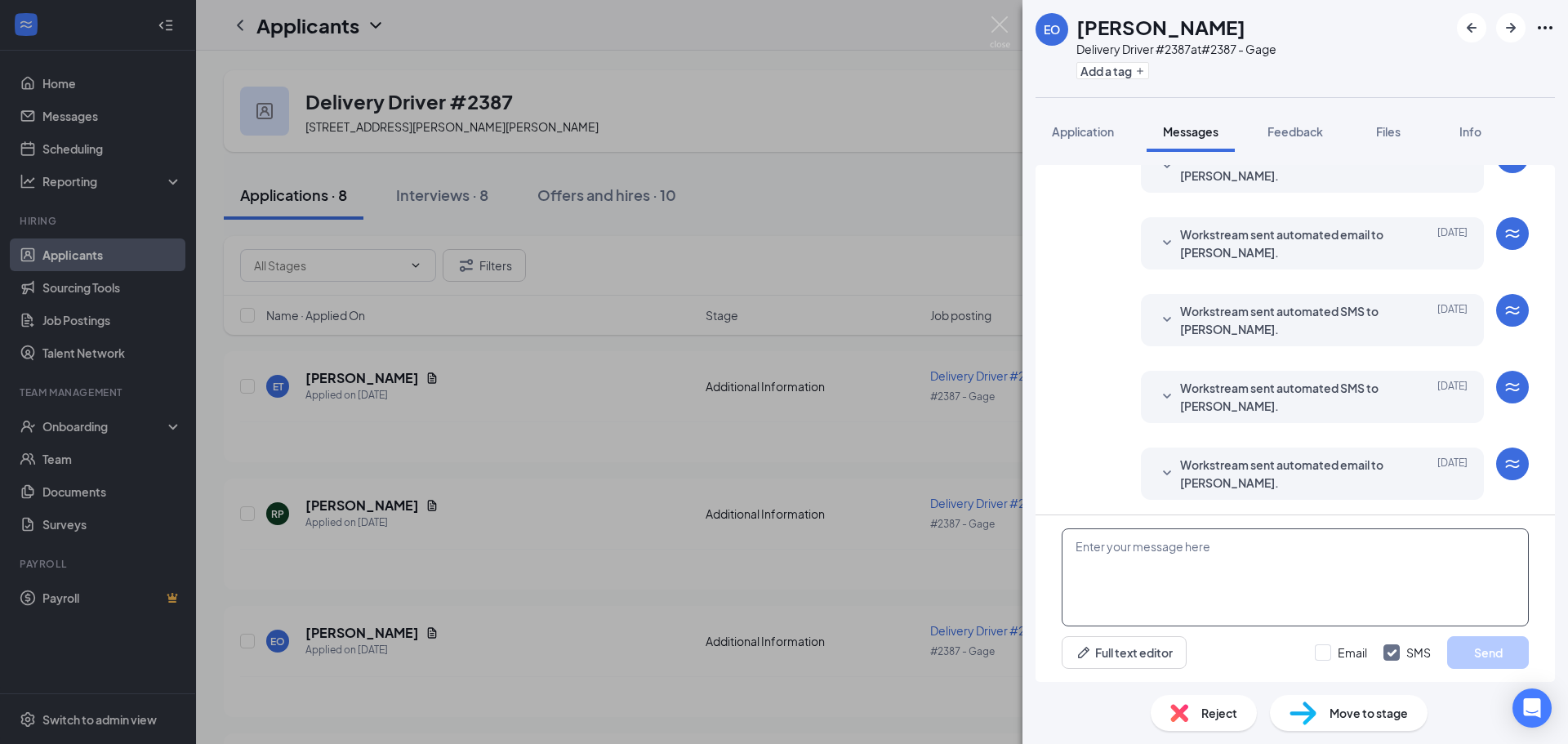
scroll to position [158, 0]
click at [1193, 589] on textarea at bounding box center [1295, 577] width 467 height 98
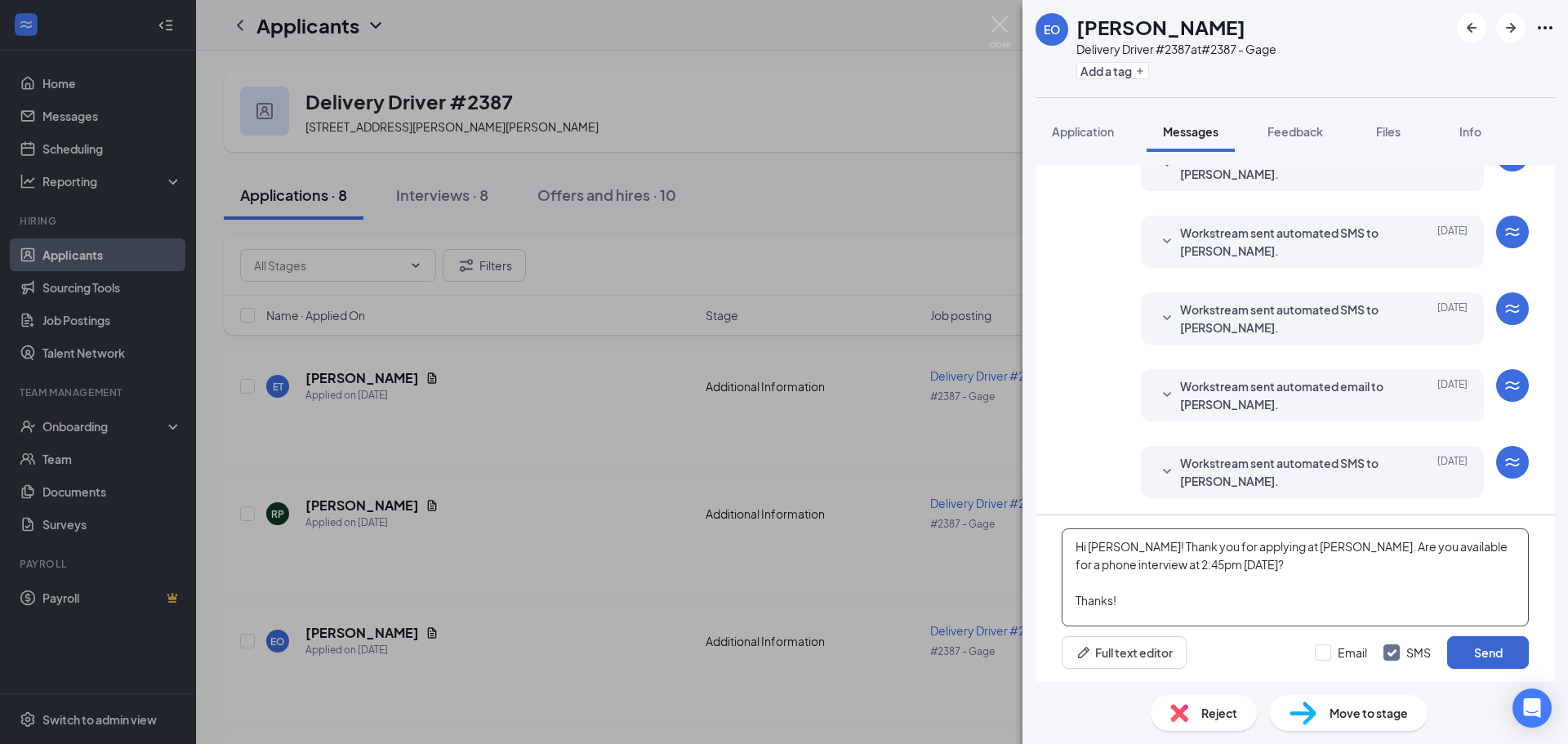
type textarea "Hi [PERSON_NAME]! Thank you for applying at [PERSON_NAME]. Are you available fo…"
click at [1489, 662] on button "Send" at bounding box center [1488, 652] width 81 height 33
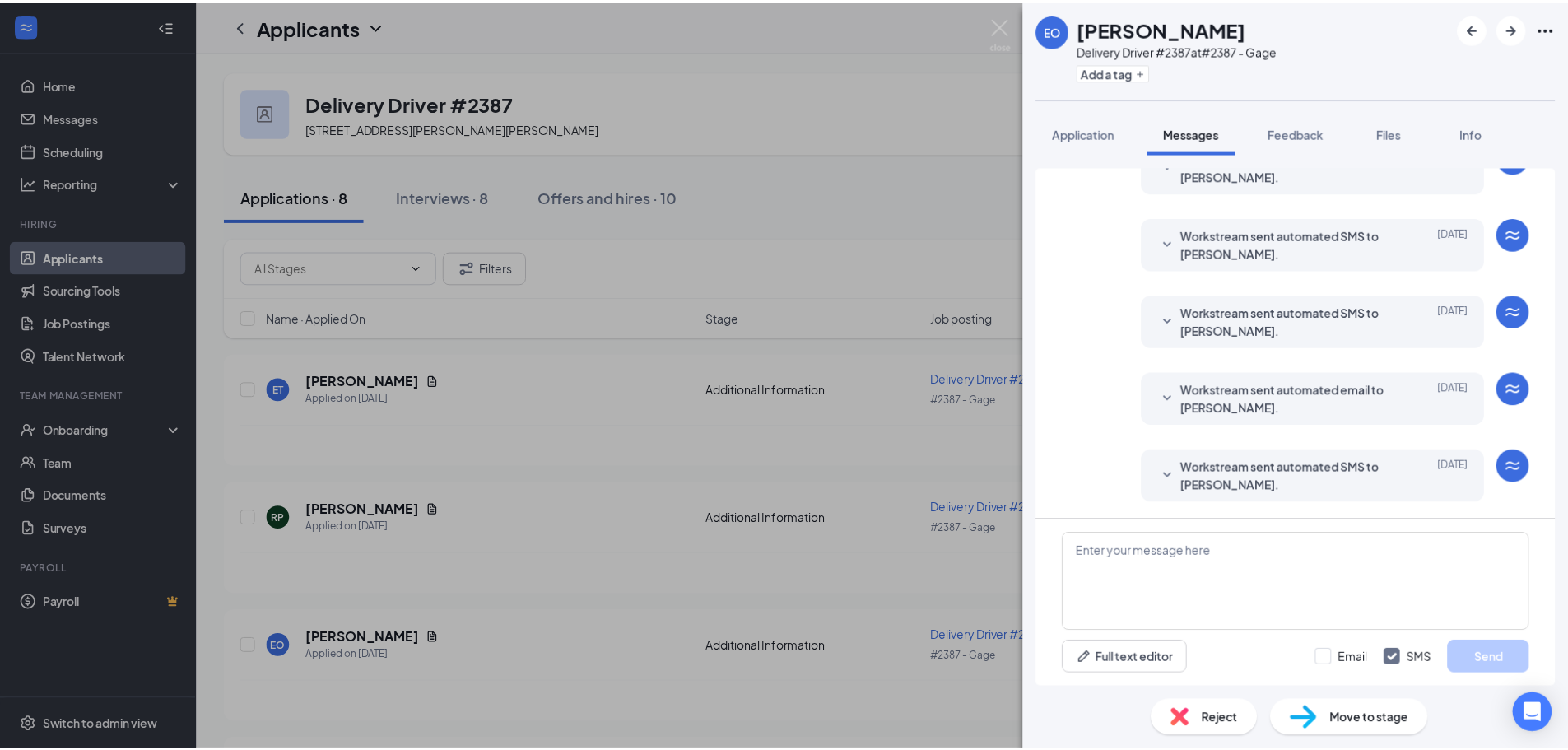
scroll to position [240, 0]
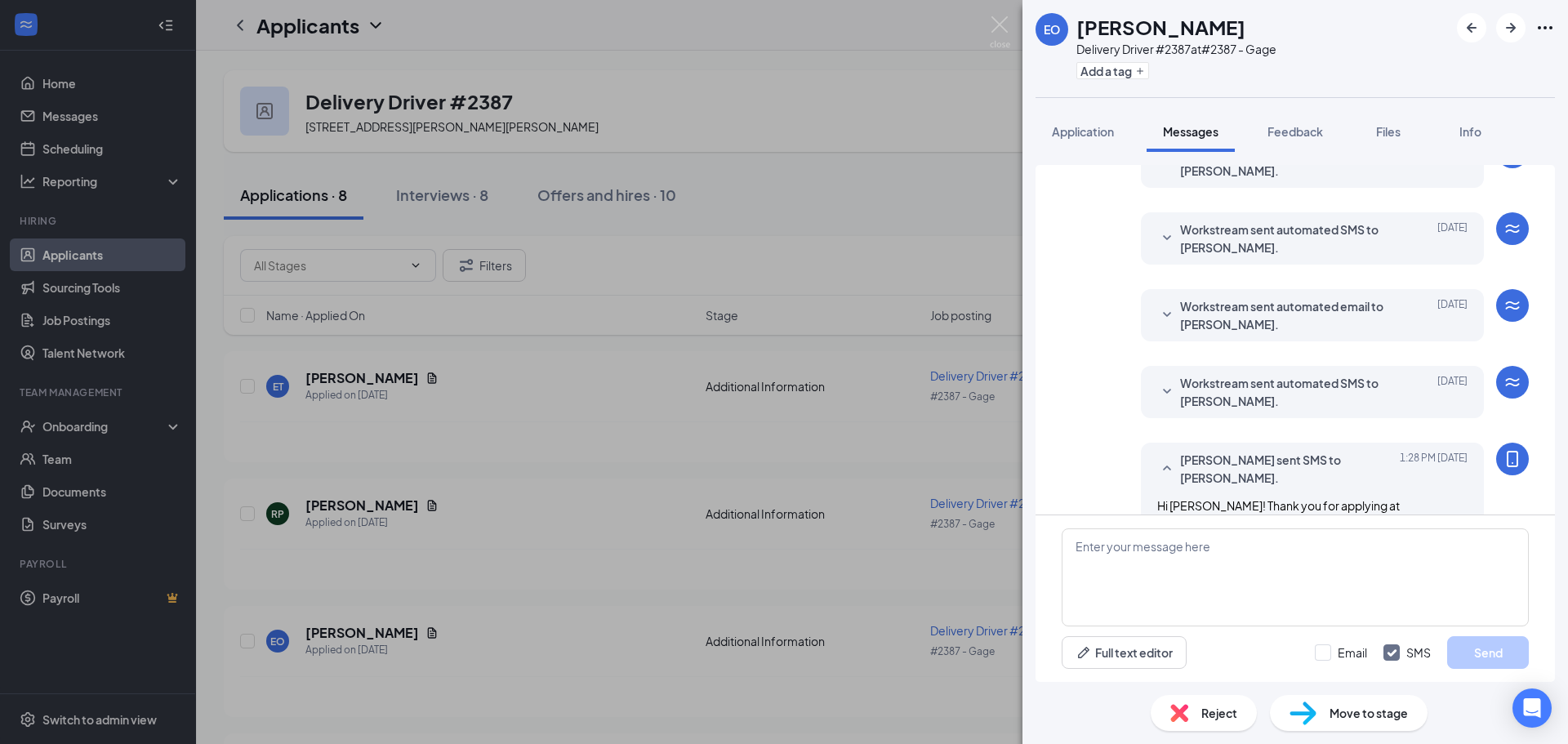
click at [865, 192] on div "EO [PERSON_NAME] Delivery Driver #2387 at #2387 - Gage Add a tag Application Me…" at bounding box center [784, 372] width 1568 height 744
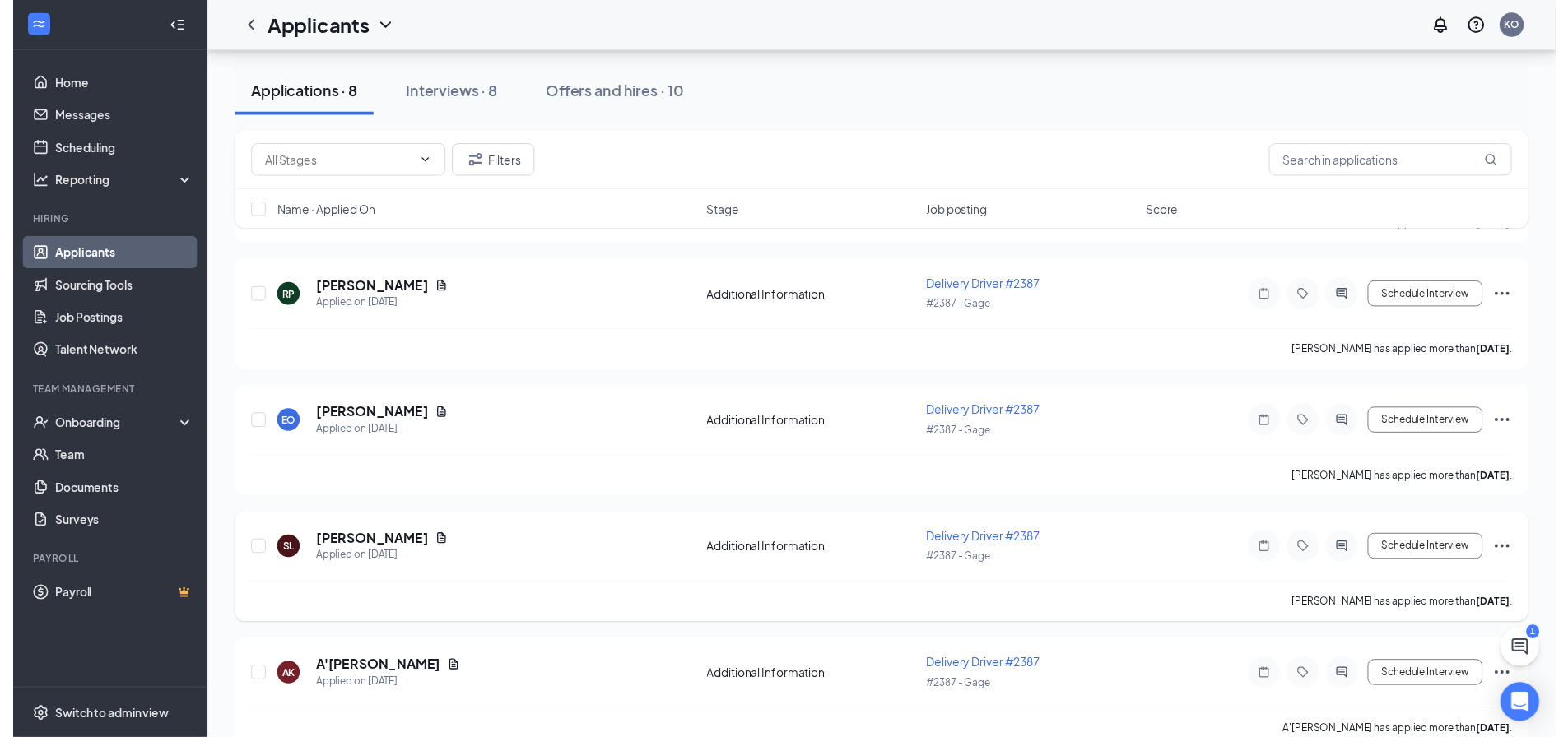
scroll to position [247, 0]
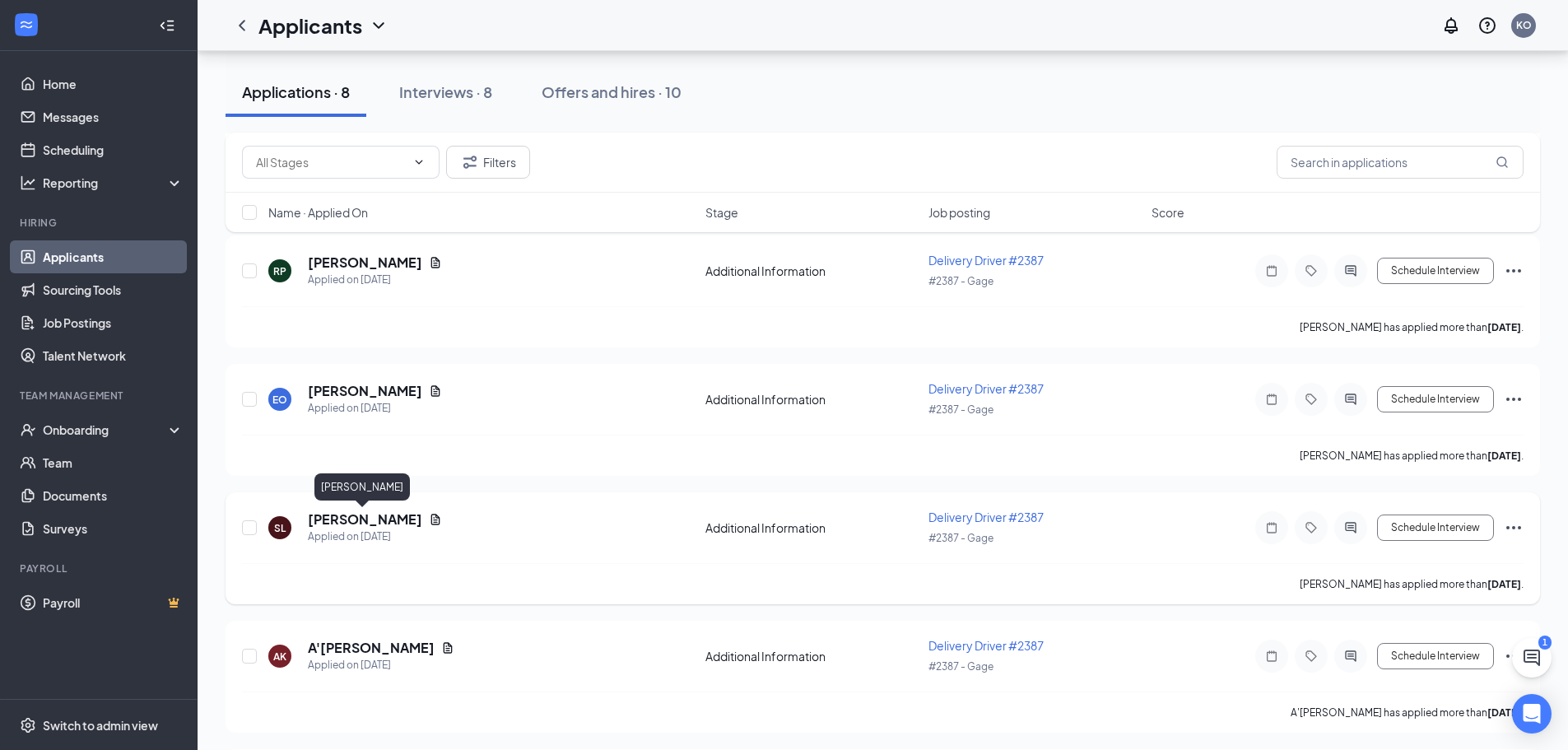
click at [391, 523] on h5 "[PERSON_NAME]" at bounding box center [365, 519] width 114 height 18
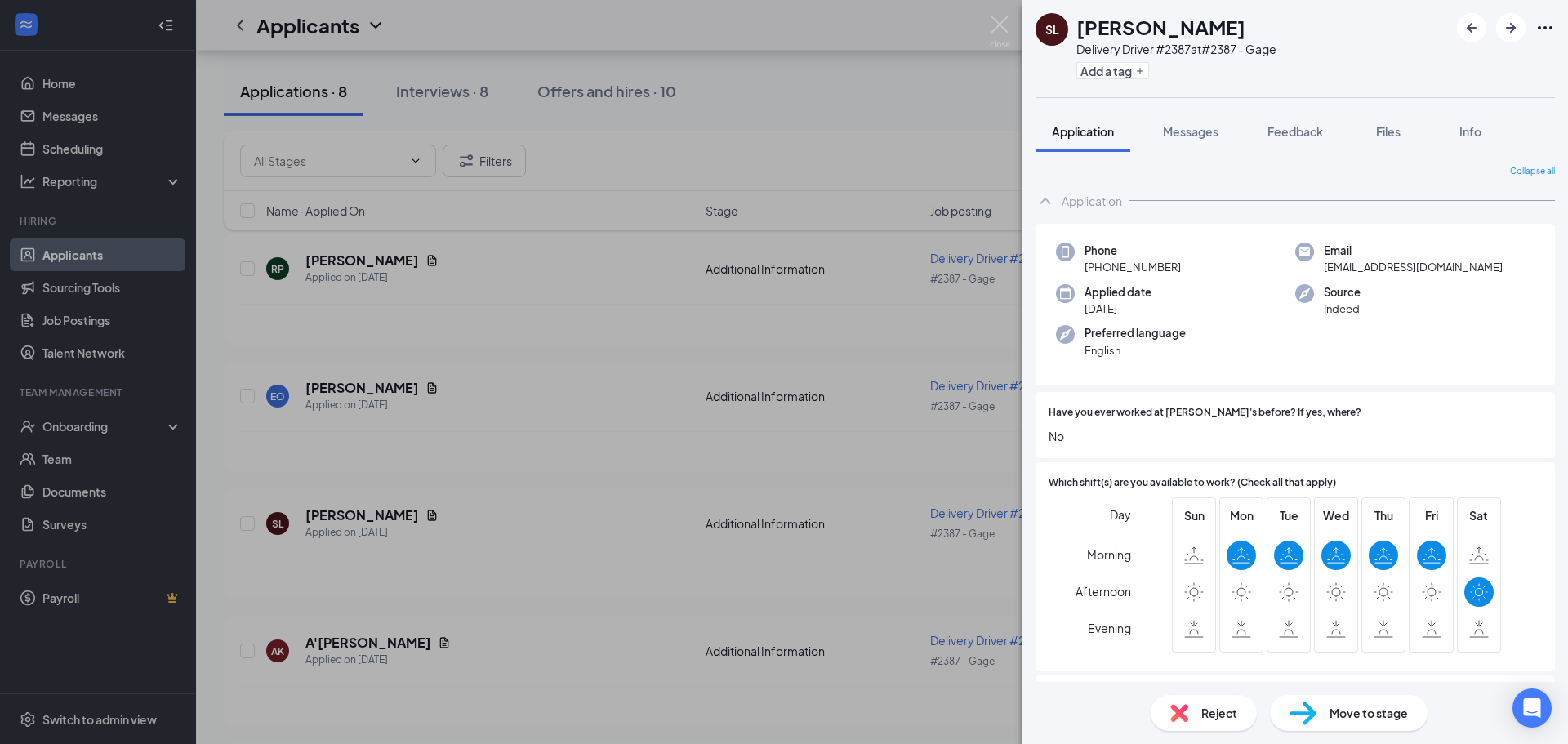
click at [831, 105] on div "SL [PERSON_NAME] Delivery Driver #2387 at #2387 - Gage Add a tag Application Me…" at bounding box center [784, 372] width 1568 height 744
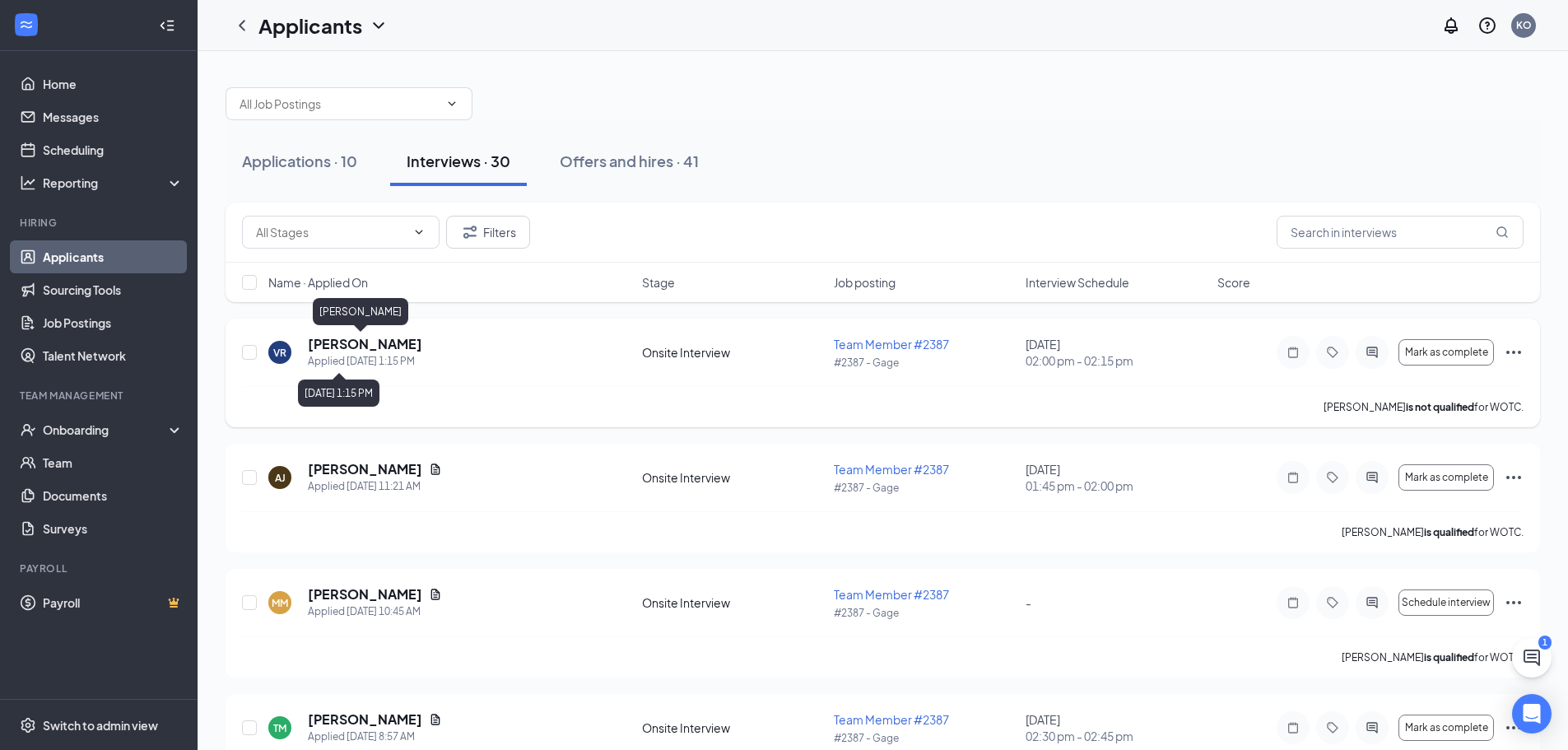
click at [347, 343] on h5 "[PERSON_NAME]" at bounding box center [365, 344] width 114 height 18
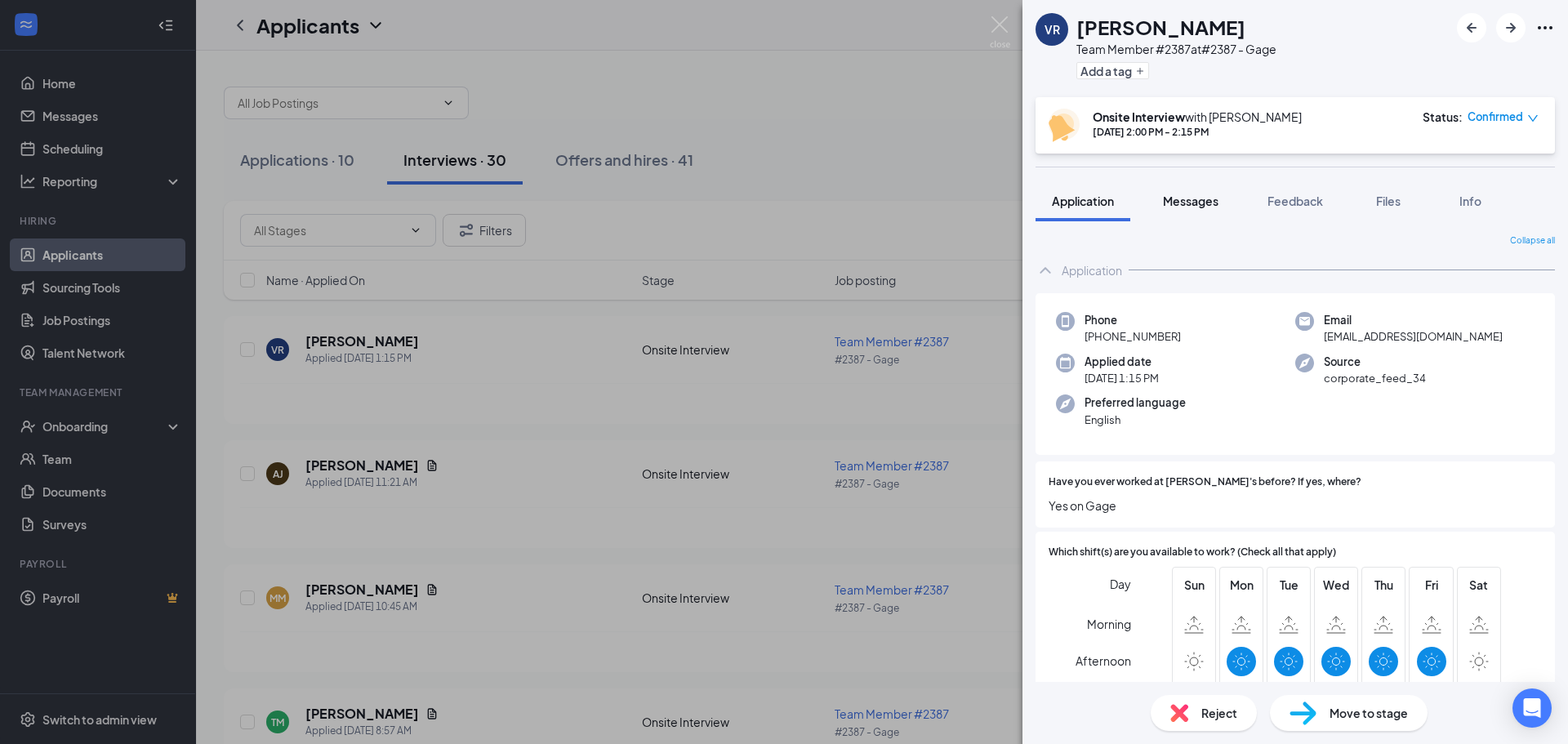
click at [1207, 204] on span "Messages" at bounding box center [1190, 201] width 56 height 15
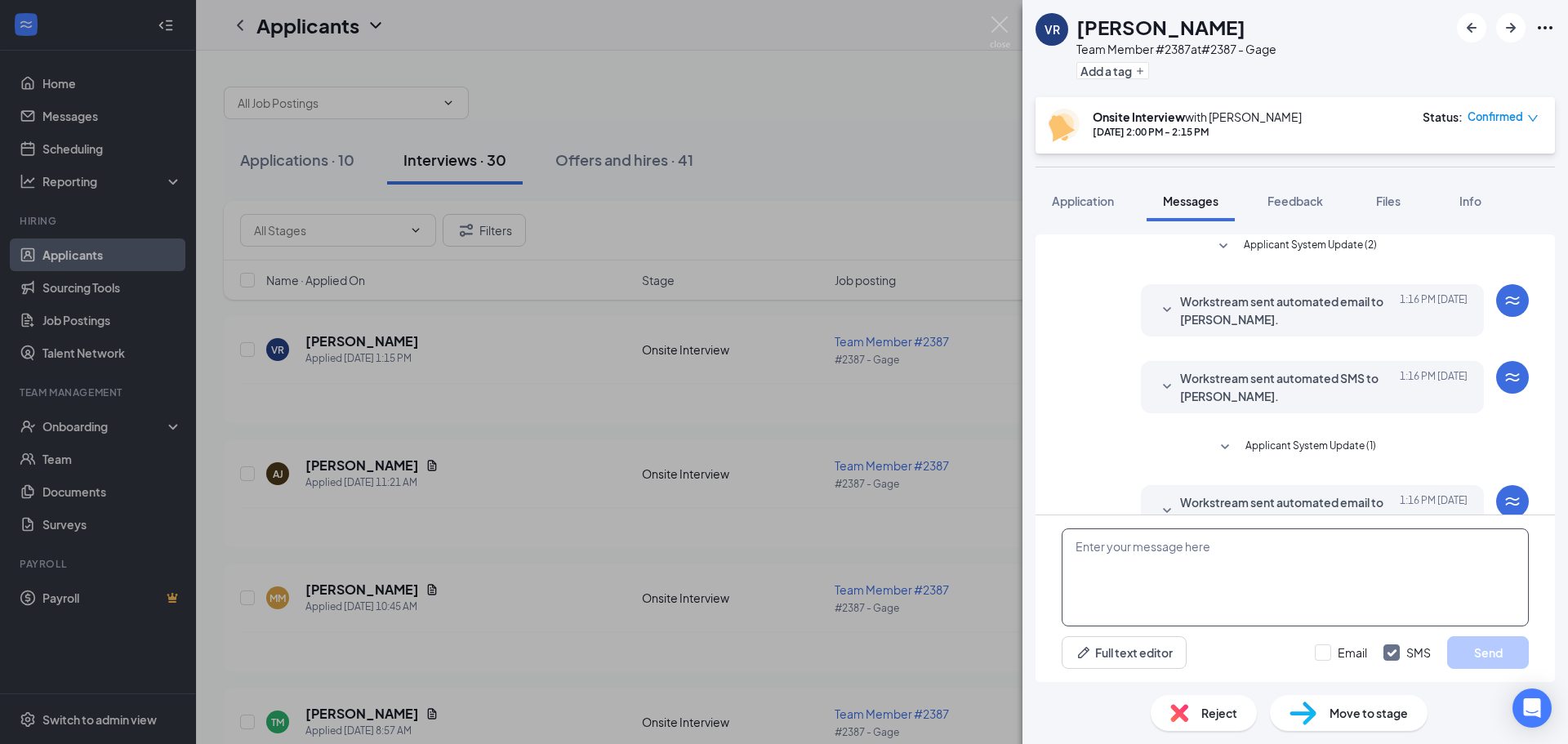
scroll to position [404, 0]
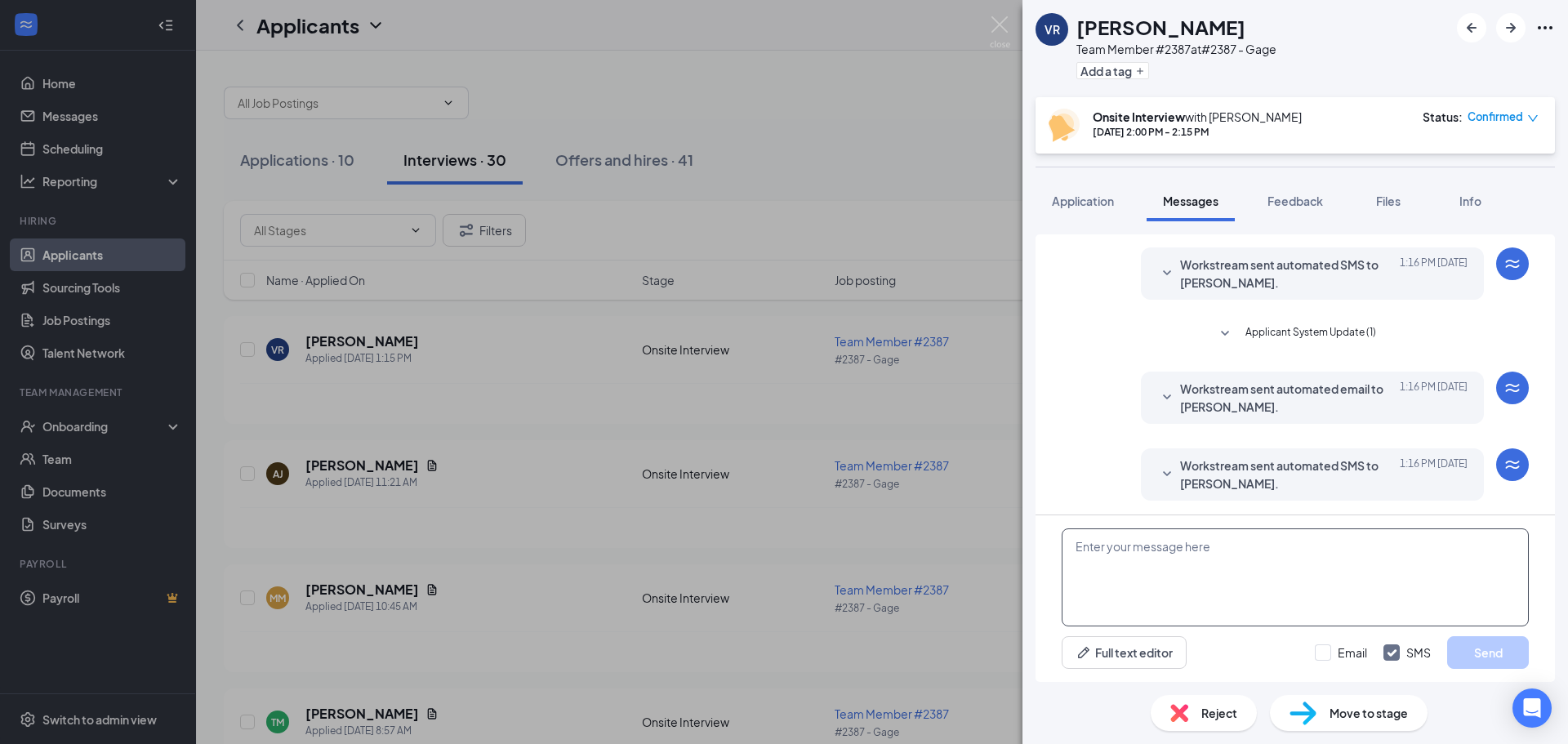
click at [1189, 569] on textarea at bounding box center [1295, 577] width 467 height 98
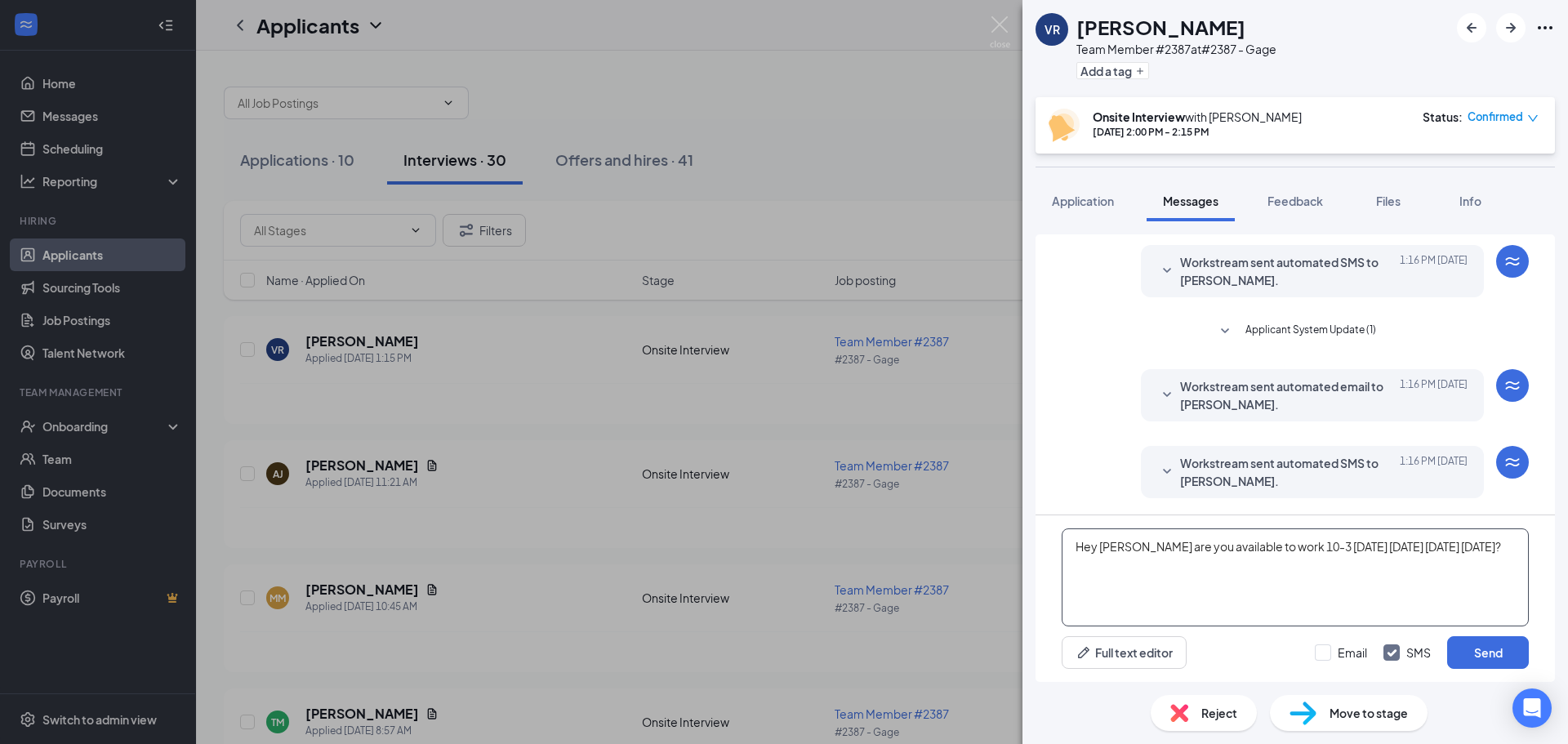
type textarea "Hey Vincent are you available to work 10-3 Monday Tuesday Thursday Friday?"
click at [1495, 657] on button "Send" at bounding box center [1488, 652] width 81 height 33
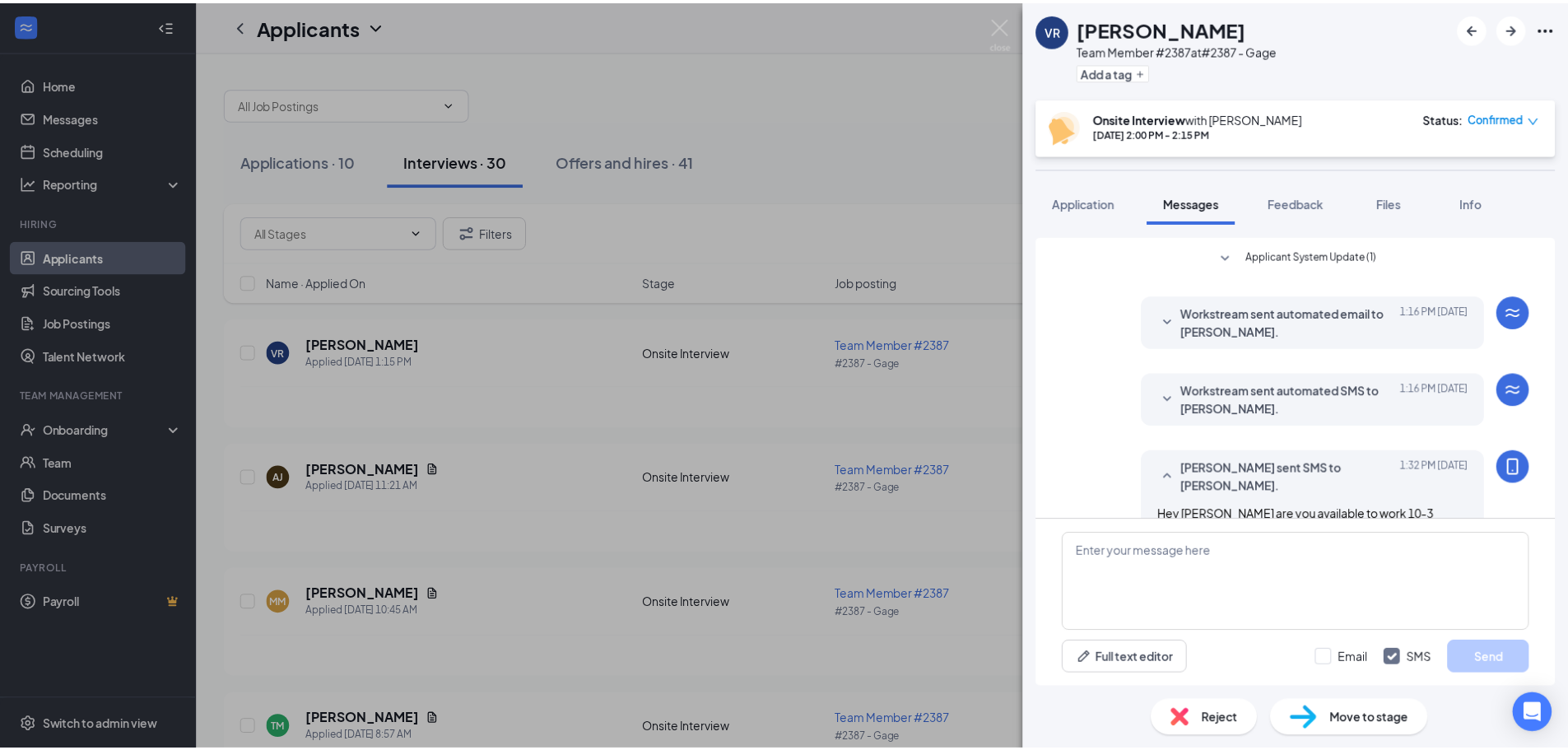
scroll to position [531, 0]
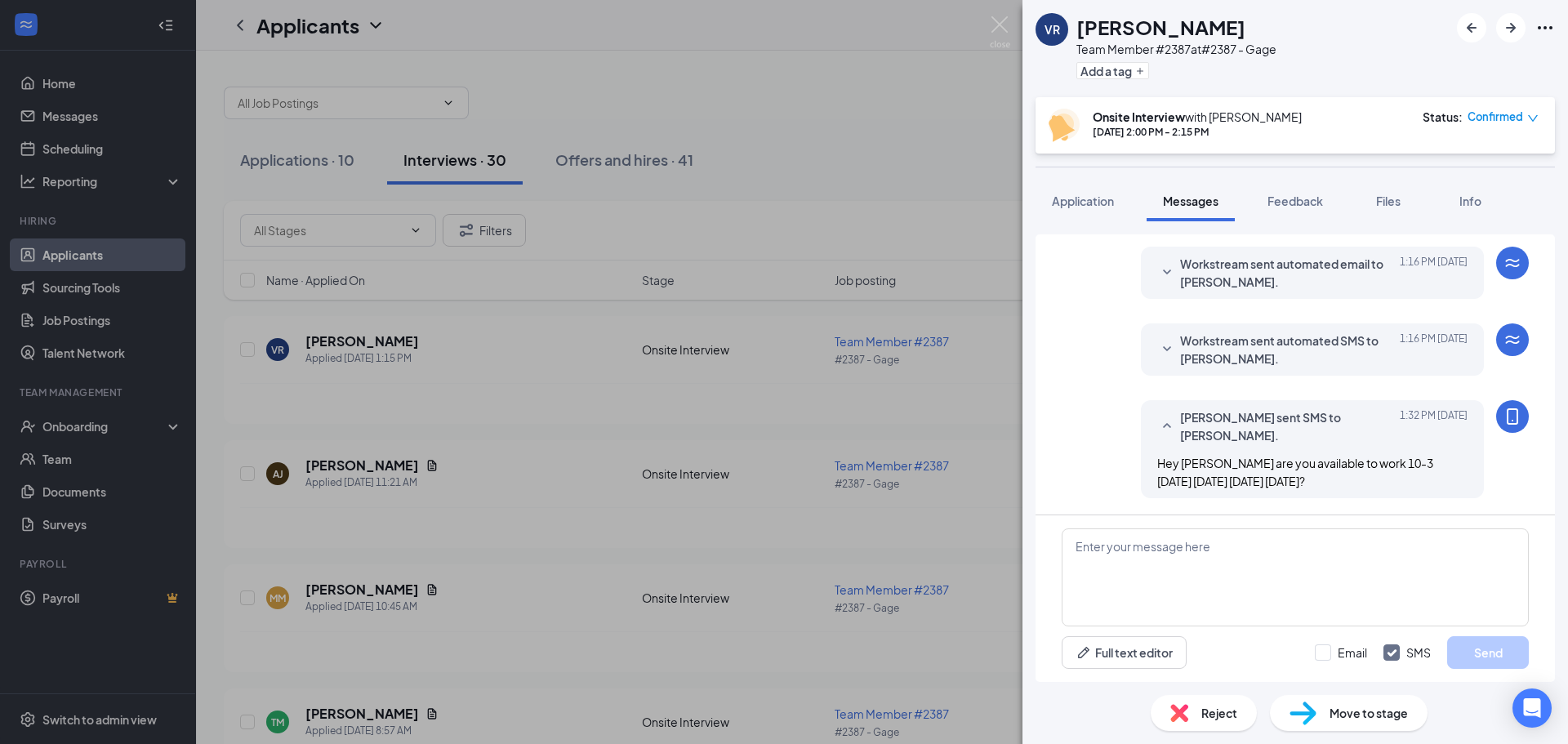
click at [943, 113] on div "VR Vincent Rolls Team Member #2387 at #2387 - Gage Add a tag Onsite Interview w…" at bounding box center [784, 372] width 1568 height 744
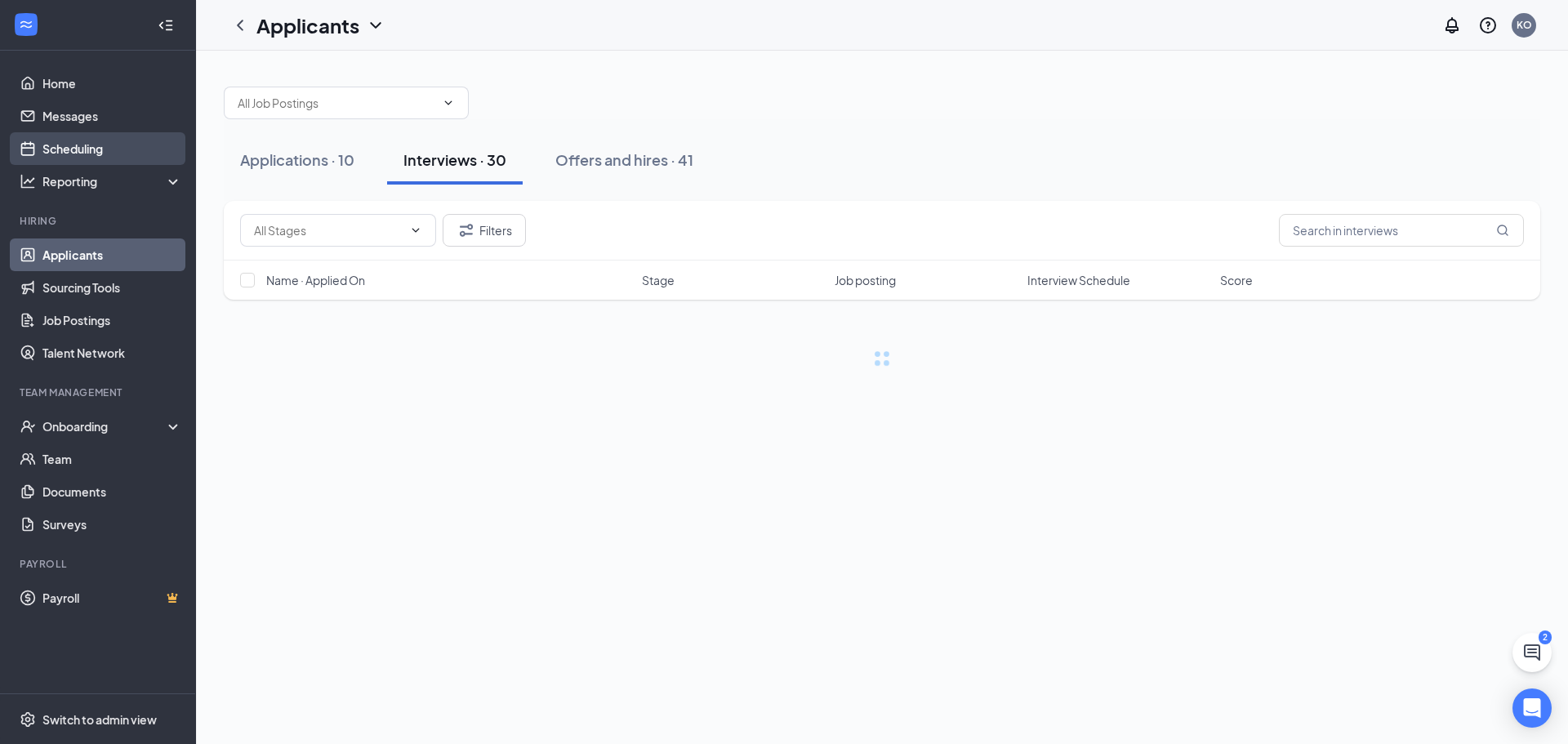
click at [83, 145] on link "Scheduling" at bounding box center [113, 149] width 140 height 33
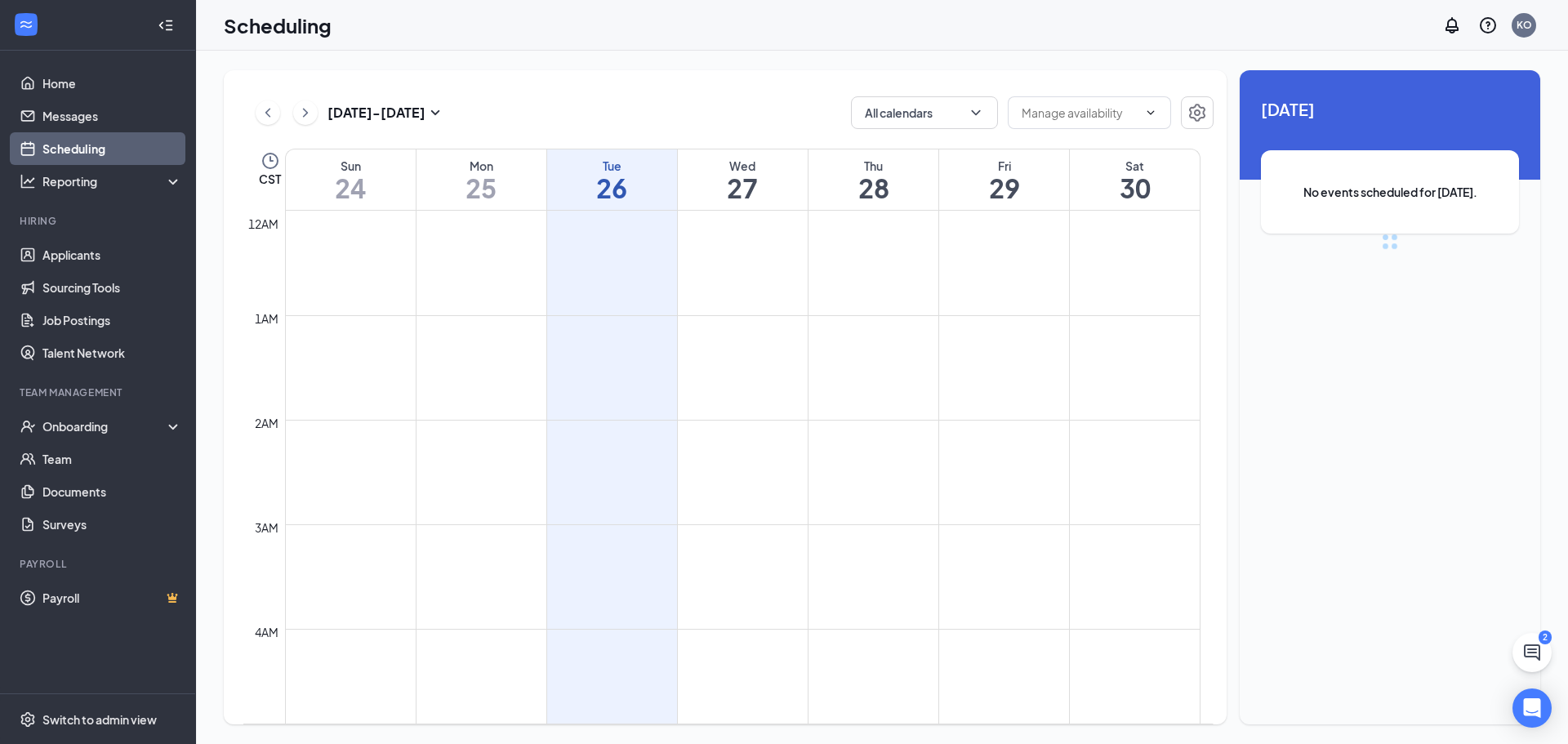
scroll to position [803, 0]
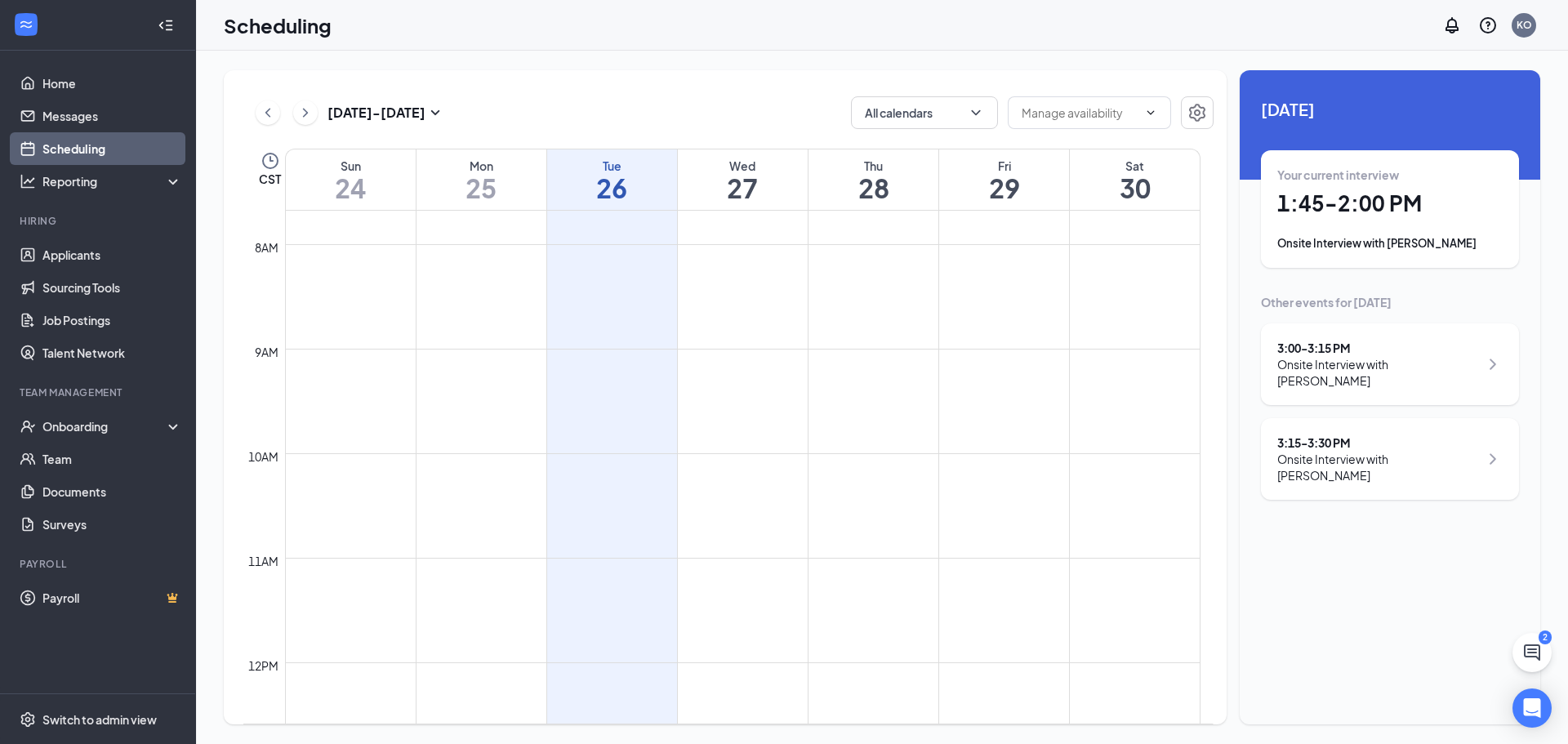
click at [1416, 205] on h1 "1:45 - 2:00 PM" at bounding box center [1389, 203] width 225 height 27
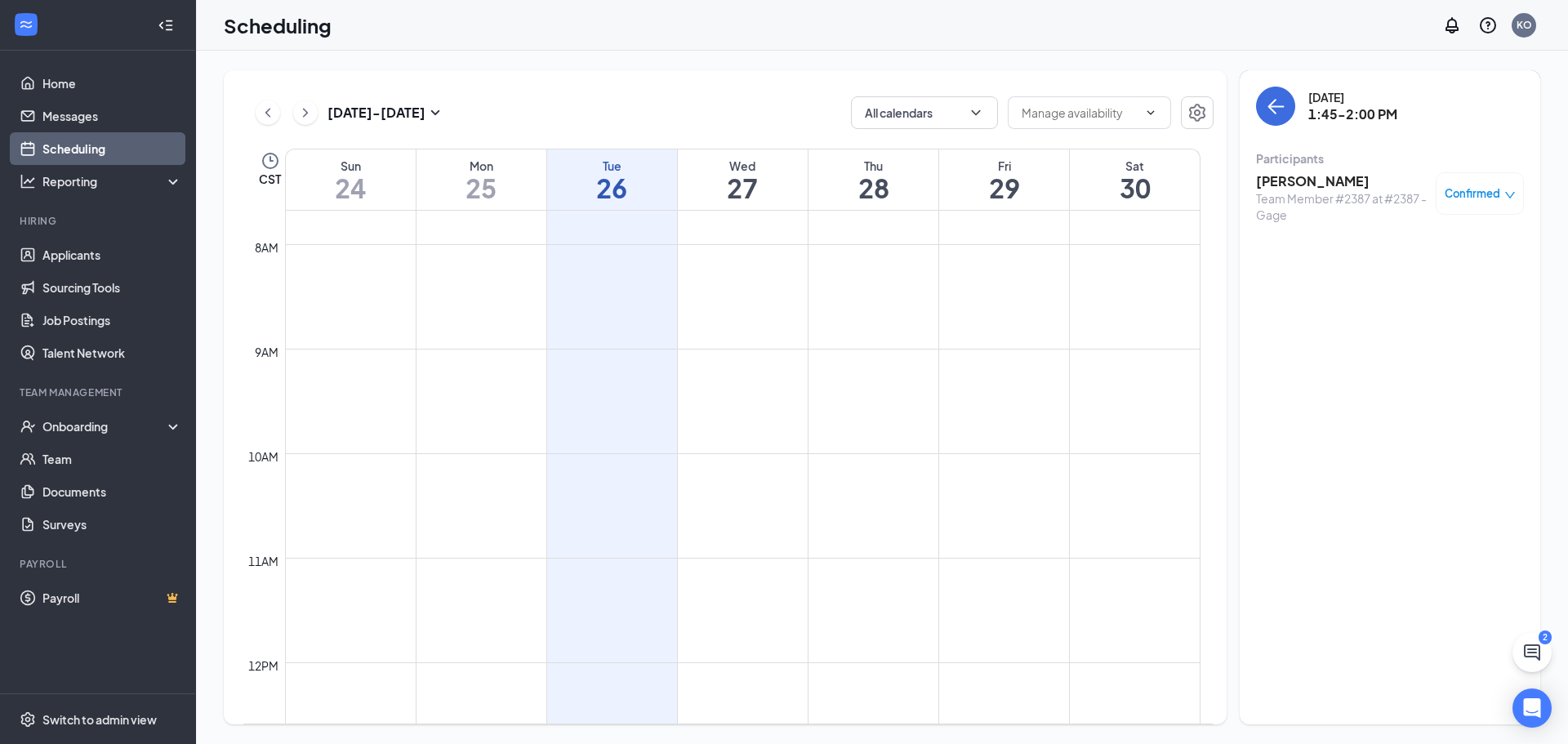
click at [1371, 183] on h3 "[PERSON_NAME]" at bounding box center [1341, 181] width 171 height 18
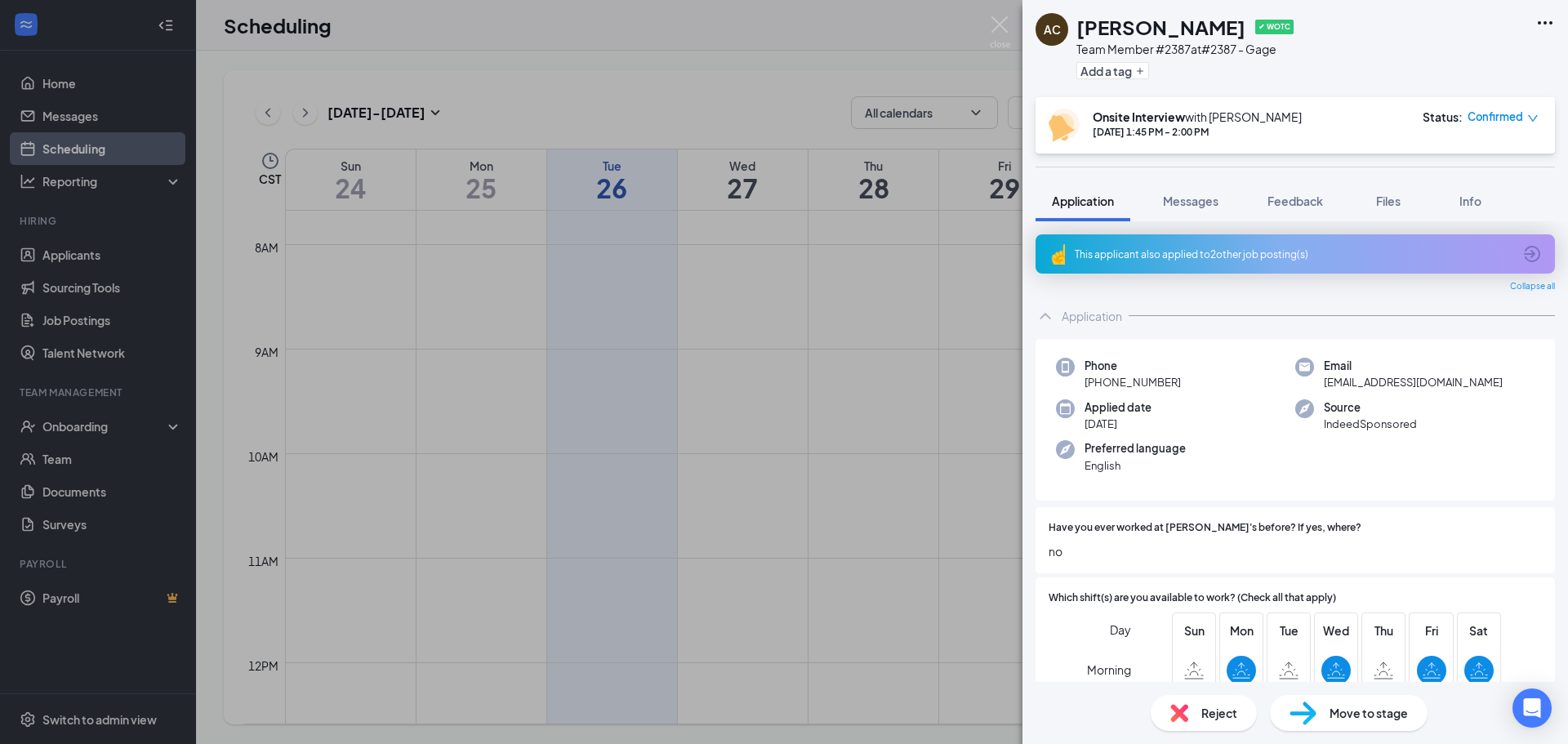
drag, startPoint x: 378, startPoint y: 101, endPoint x: 259, endPoint y: 116, distance: 119.9
click at [377, 101] on div "AC Akira Cridge ✔ WOTC Team Member #2387 at #2387 - Gage Add a tag Onsite Inter…" at bounding box center [784, 372] width 1568 height 744
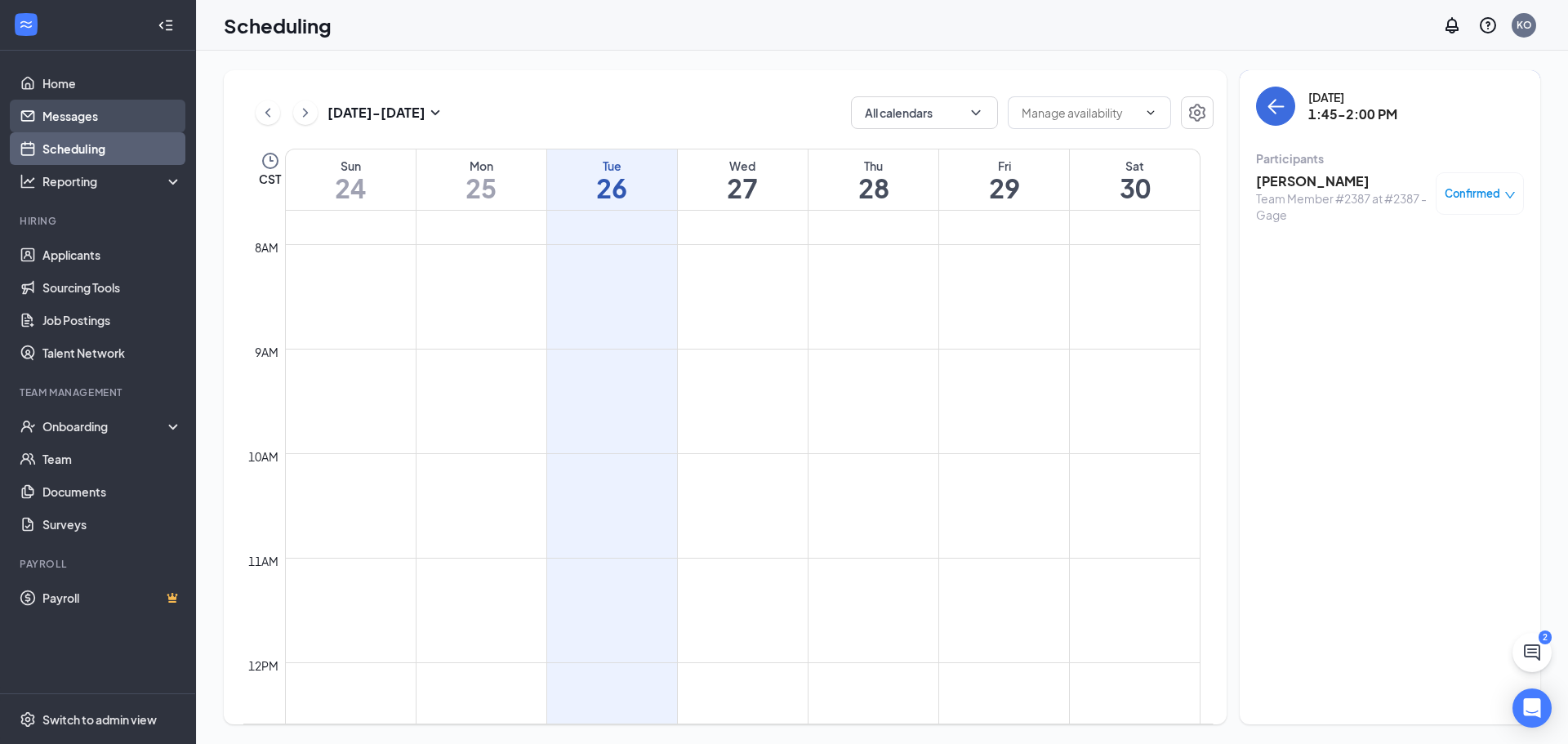
click at [73, 115] on link "Messages" at bounding box center [113, 115] width 140 height 33
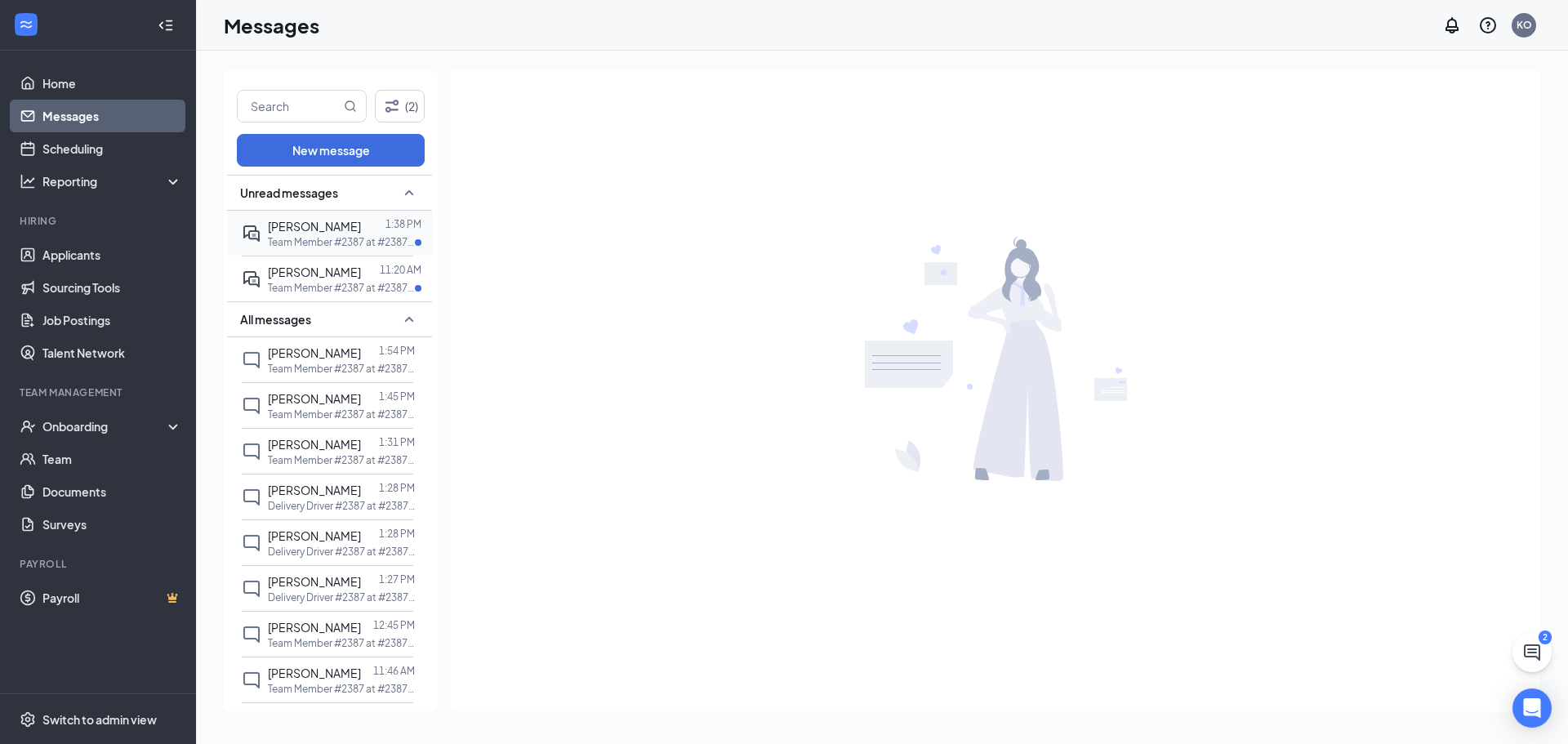
click at [361, 218] on div at bounding box center [373, 226] width 25 height 18
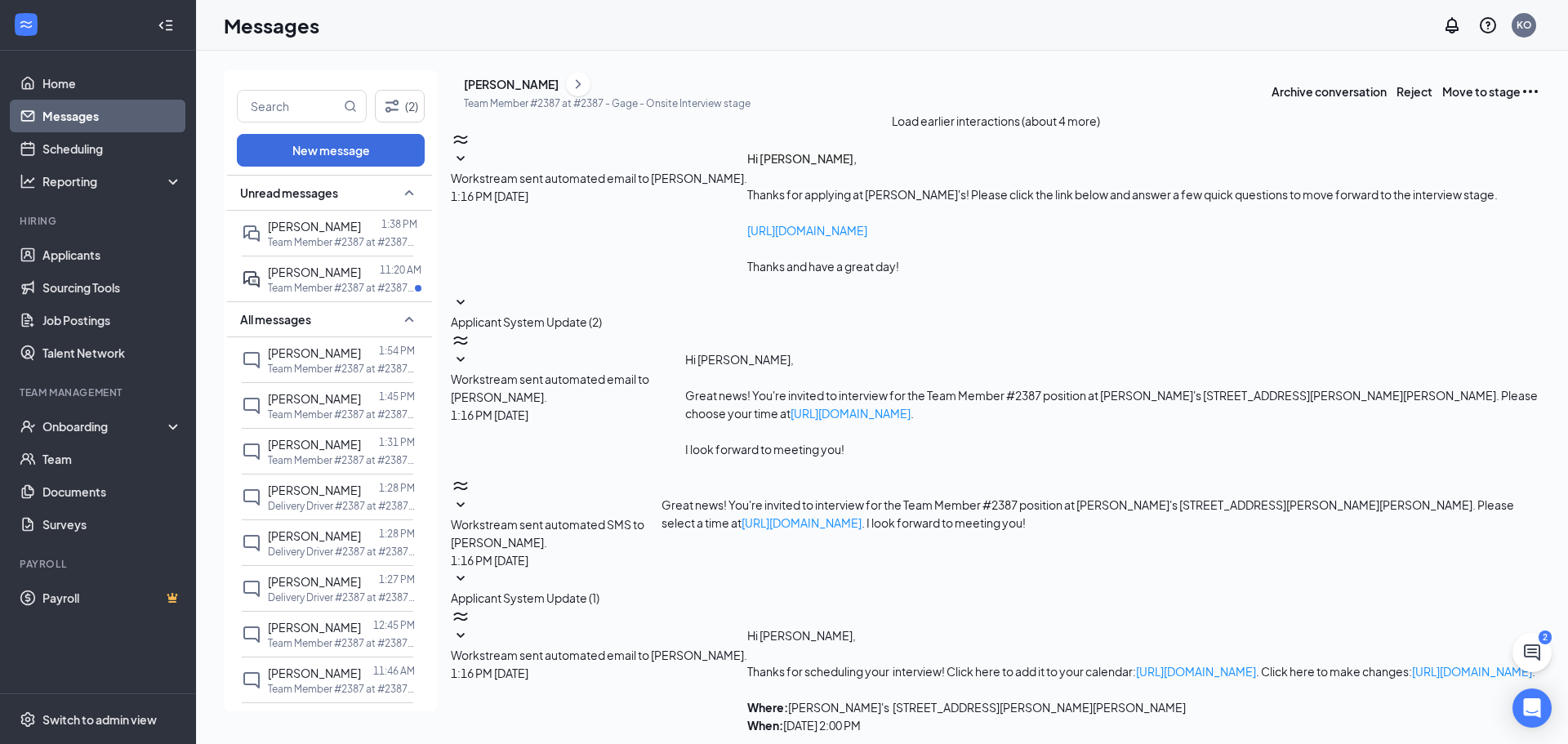
scroll to position [227, 0]
type textarea "Thats all we have available at this time but it changes often. Want to start Th…"
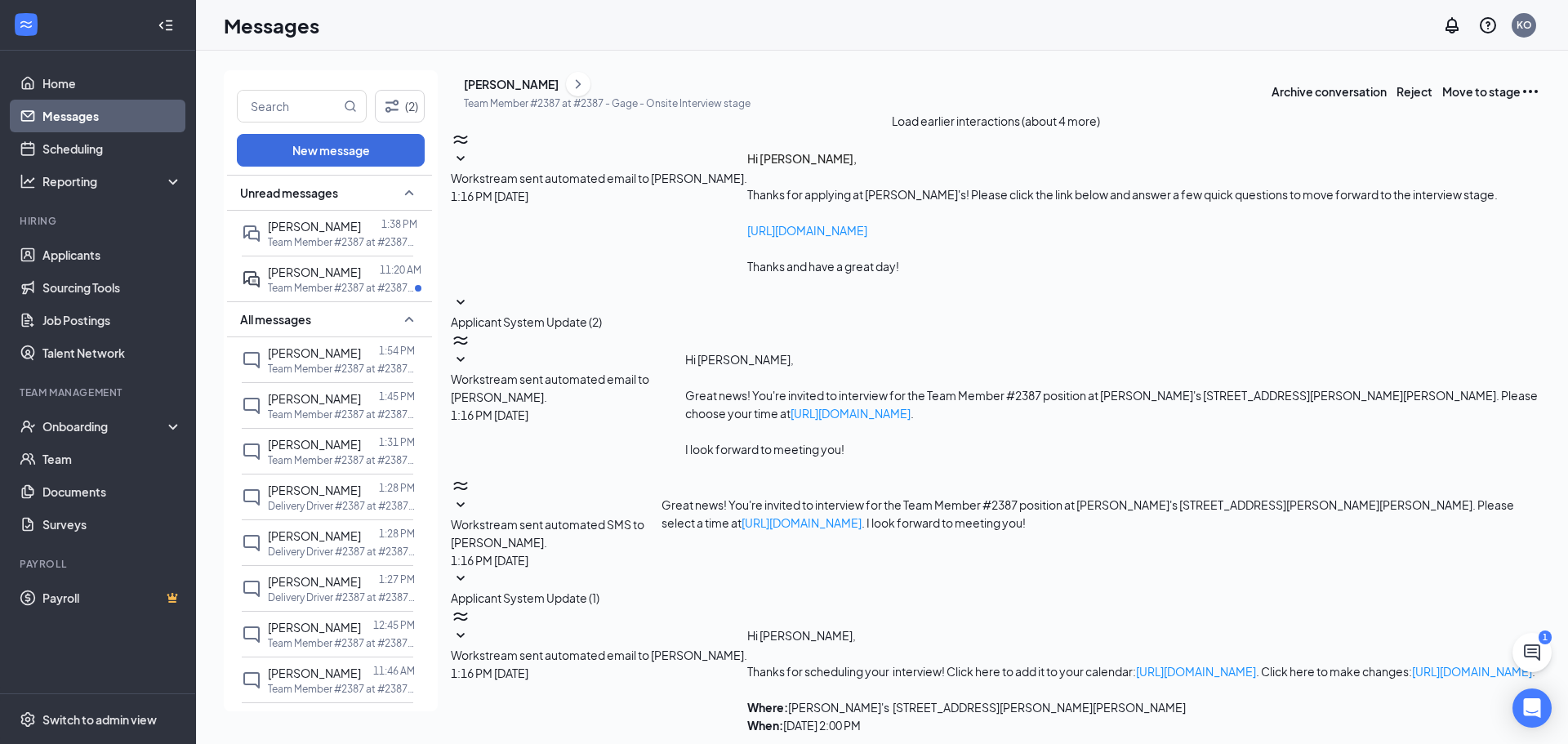
type textarea "O"
type textarea "If you want to work a double on thursdays I do have 4-close available as well?"
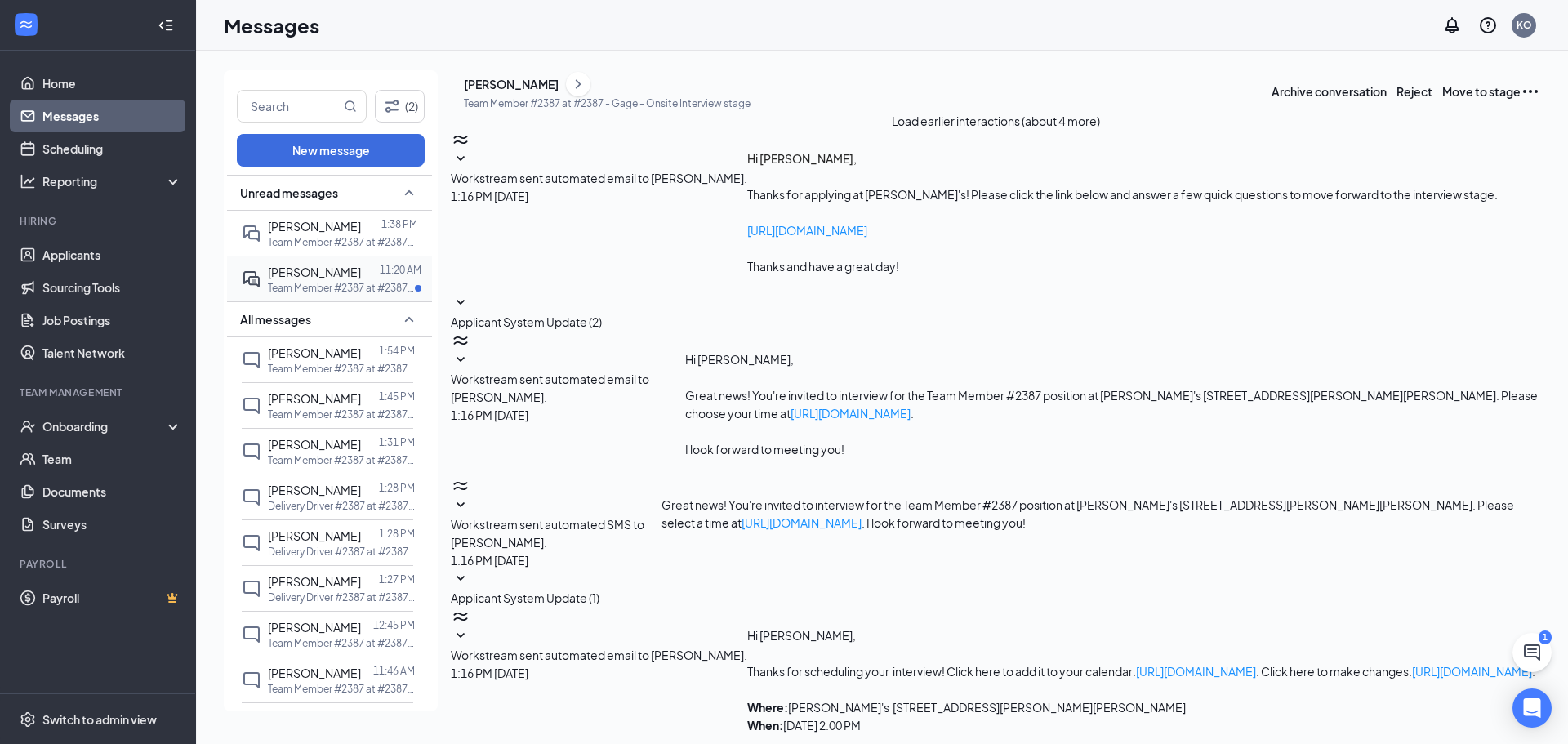
click at [367, 269] on div at bounding box center [370, 272] width 19 height 18
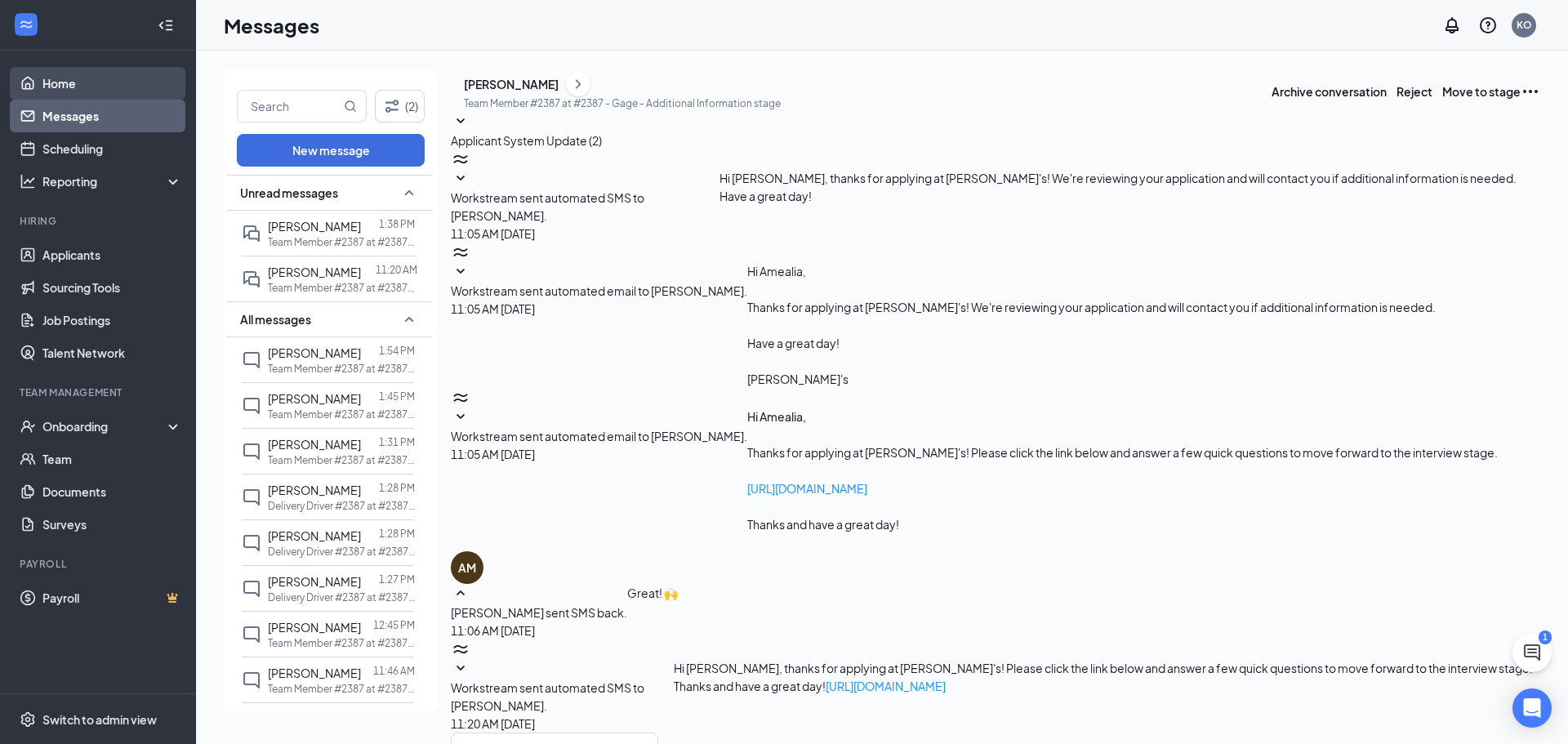
click at [98, 112] on link "Messages" at bounding box center [113, 115] width 140 height 33
click at [120, 114] on link "Messages" at bounding box center [113, 115] width 140 height 33
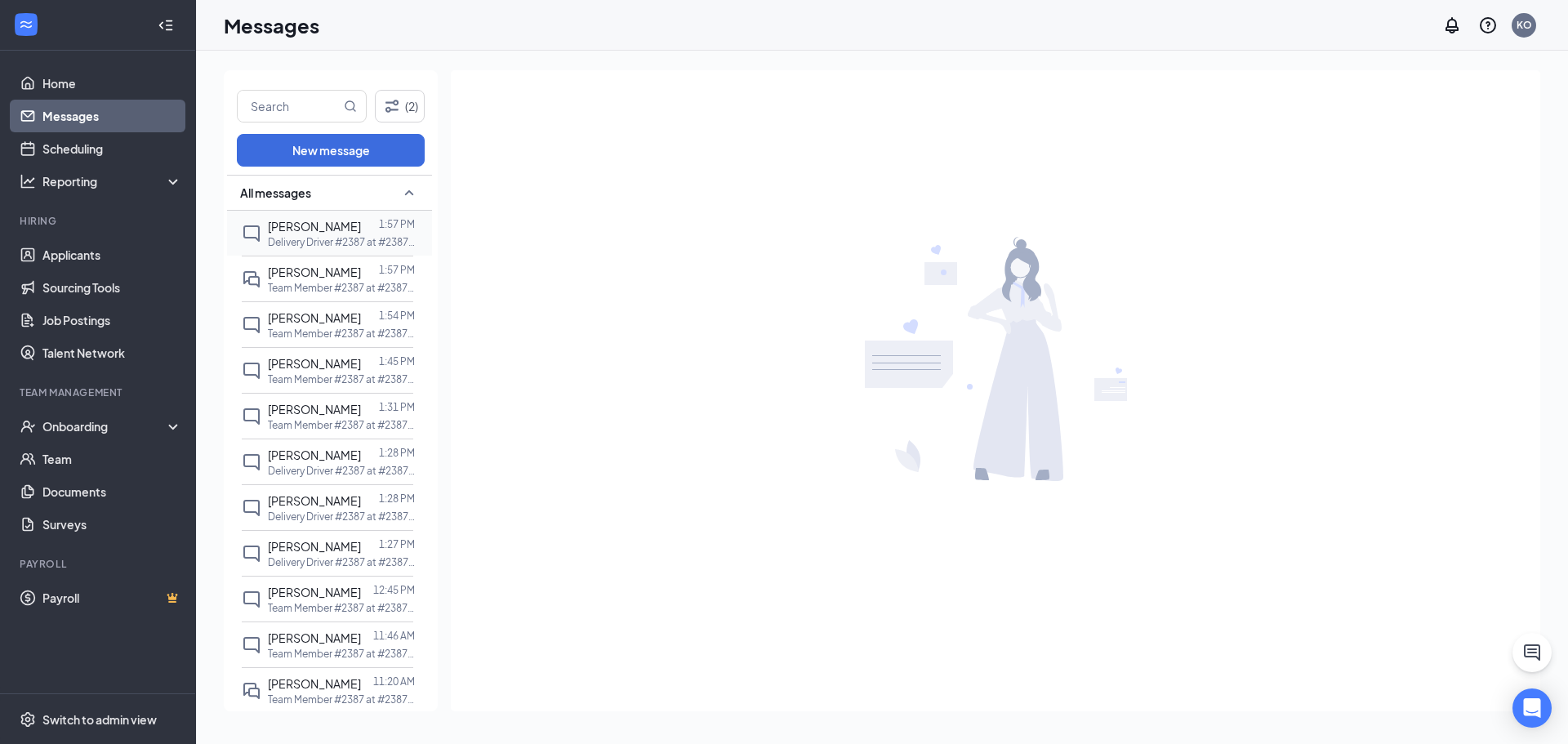
click at [387, 245] on p "Delivery Driver #2387 at #2387 - Gage" at bounding box center [341, 241] width 147 height 14
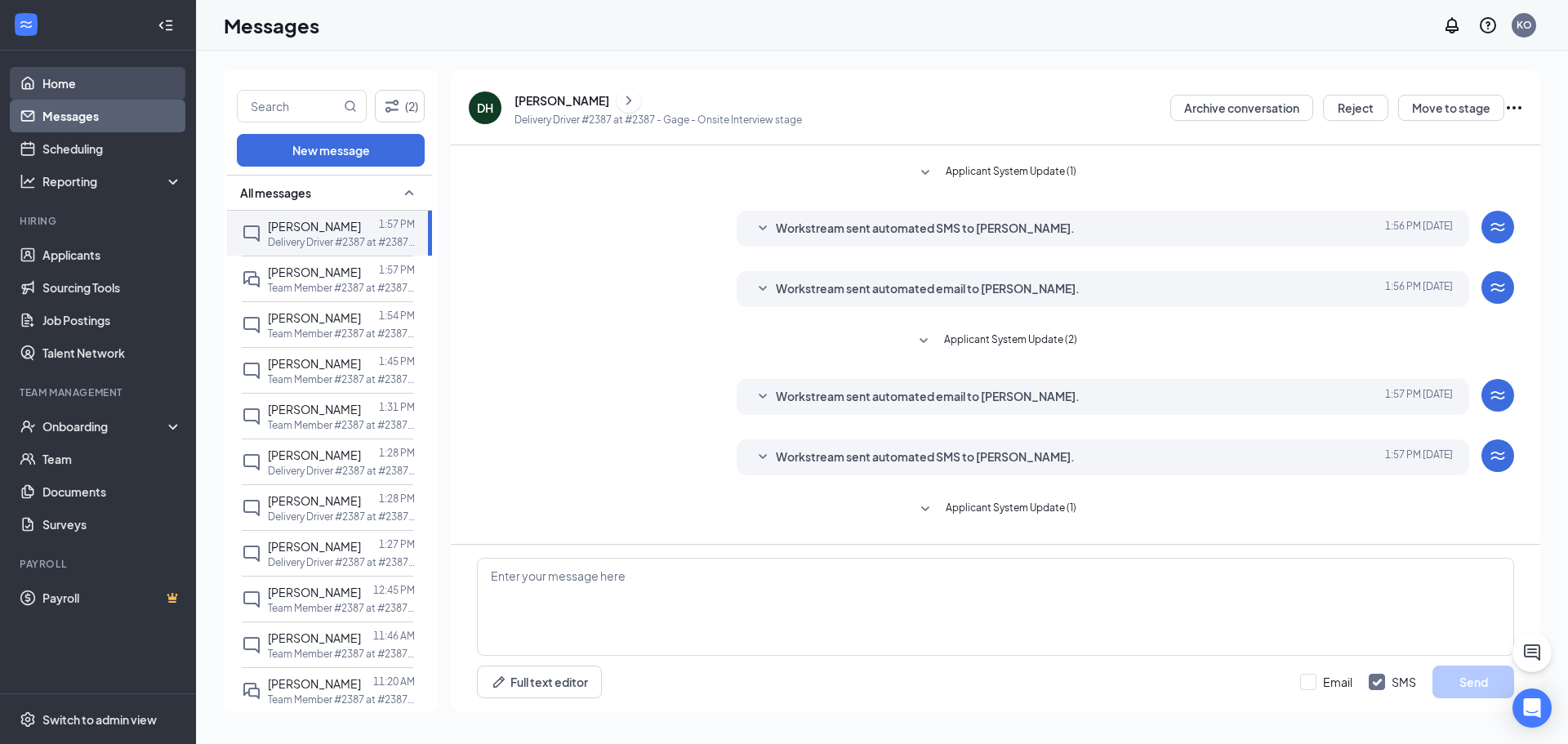
click at [110, 97] on link "Home" at bounding box center [113, 83] width 140 height 33
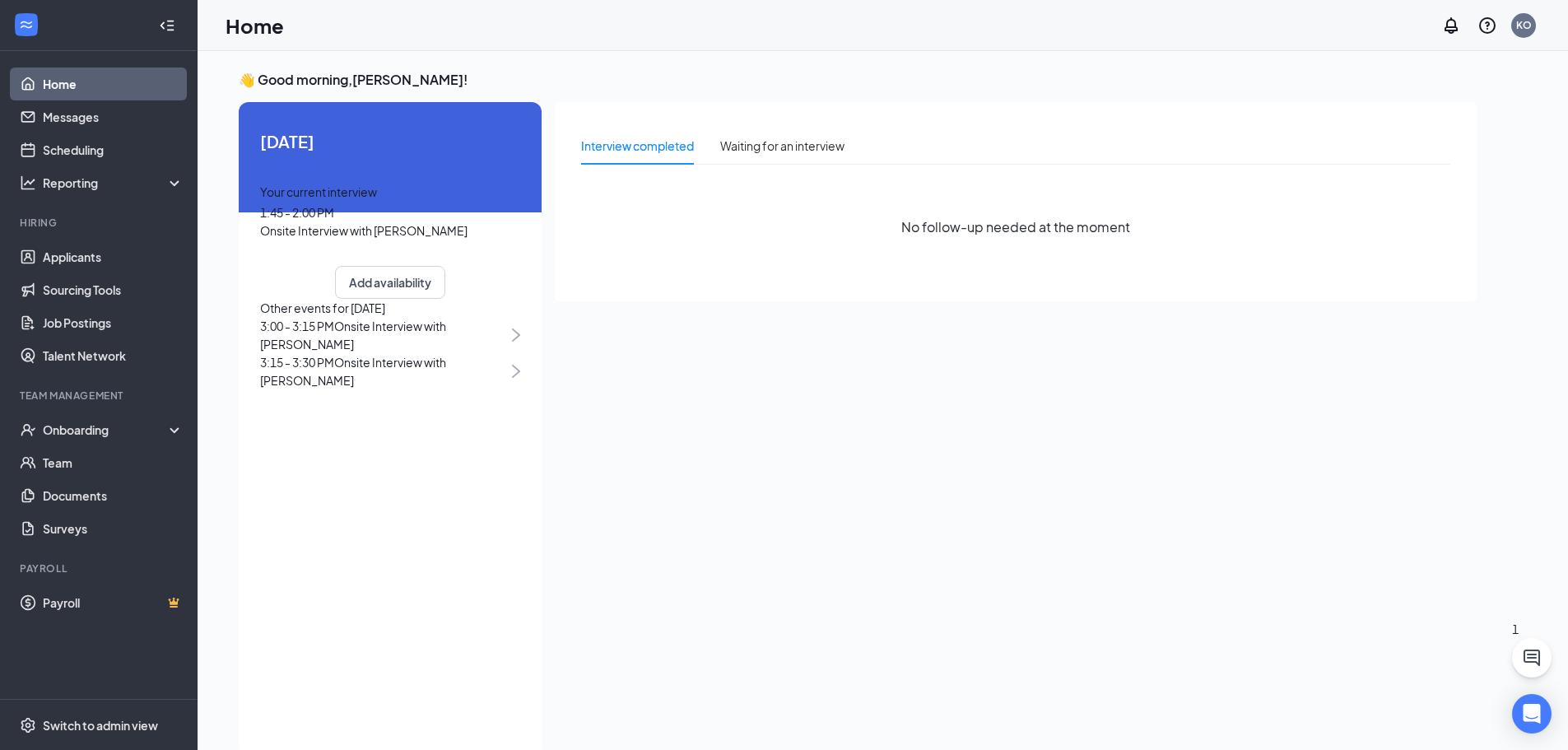
drag, startPoint x: 469, startPoint y: 3, endPoint x: 915, endPoint y: 188, distance: 482.8
click at [1115, 404] on div "Interview completed Waiting for an interview No follow-up needed at the moment" at bounding box center [1016, 425] width 921 height 645
